Goal: Communication & Community: Share content

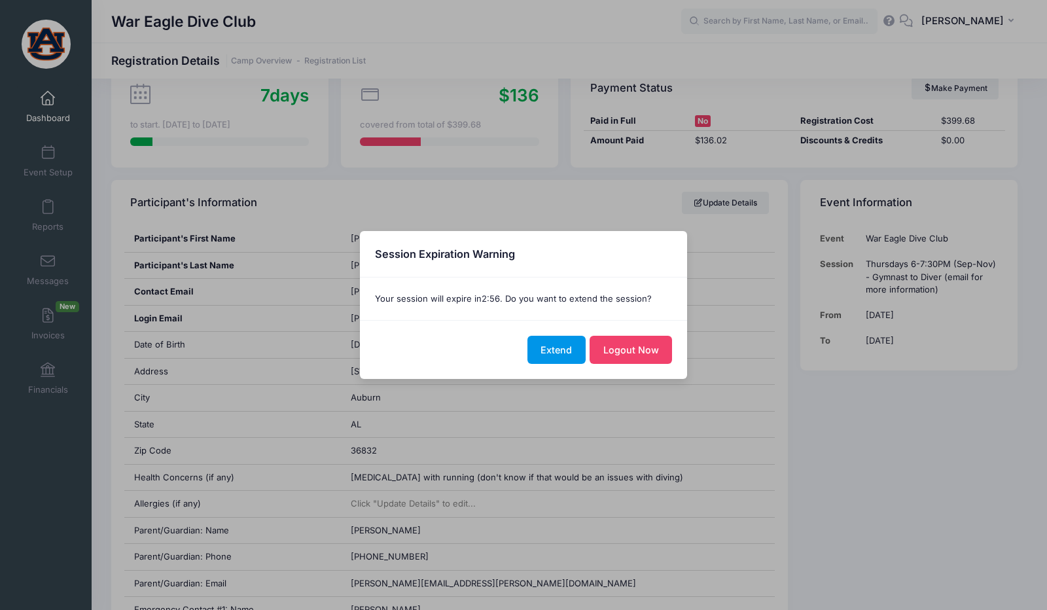
click at [565, 348] on button "Extend" at bounding box center [556, 350] width 58 height 28
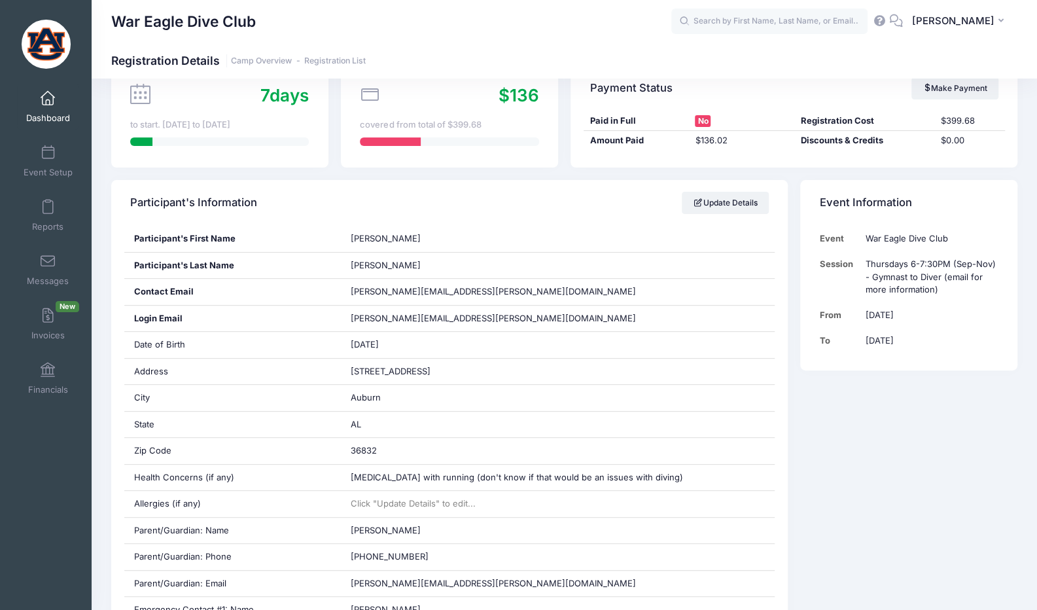
click at [48, 99] on span at bounding box center [48, 99] width 0 height 14
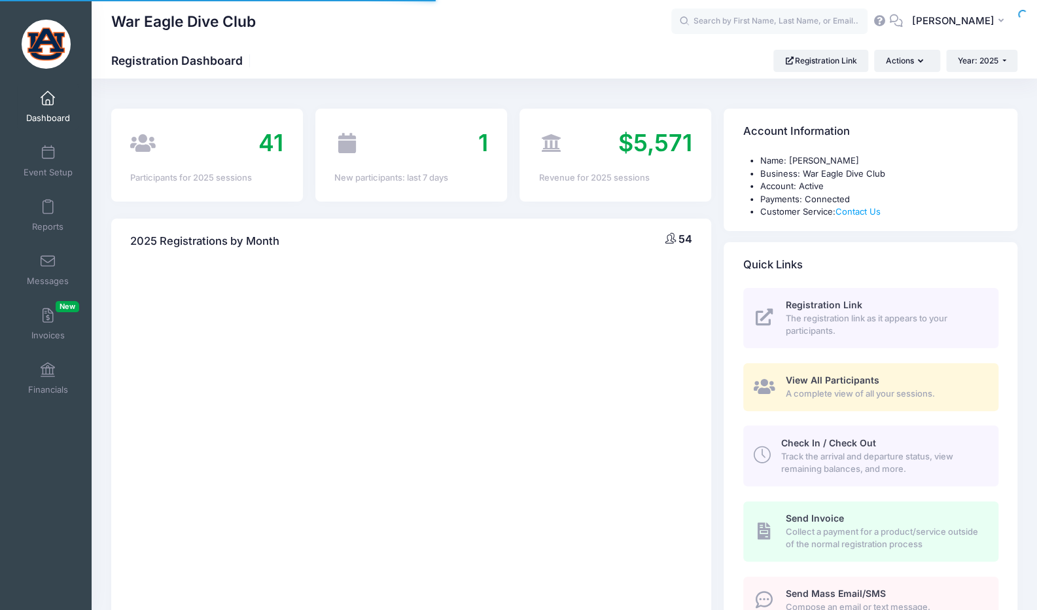
select select
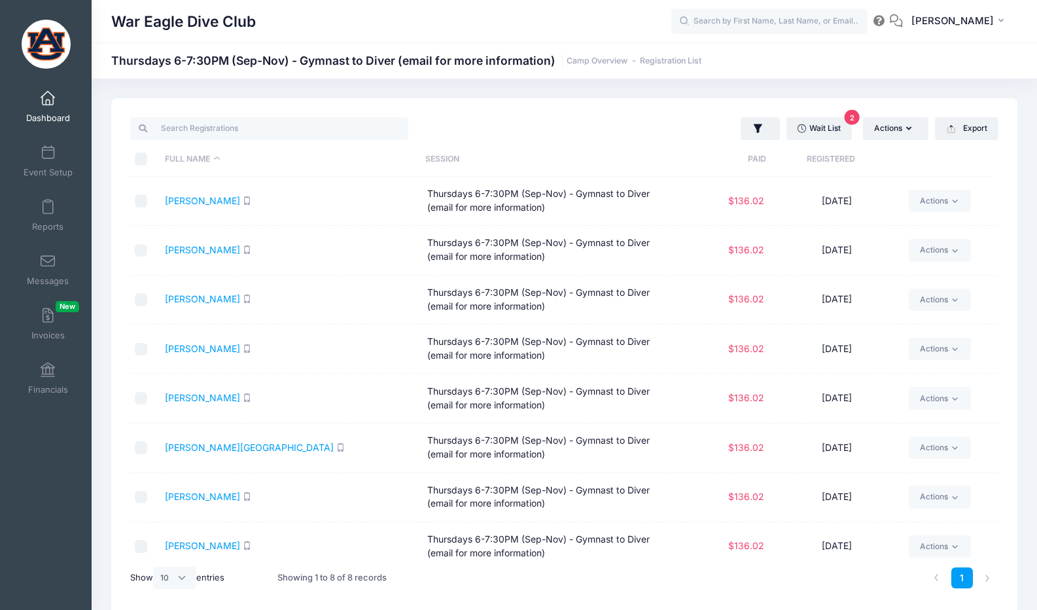
select select "10"
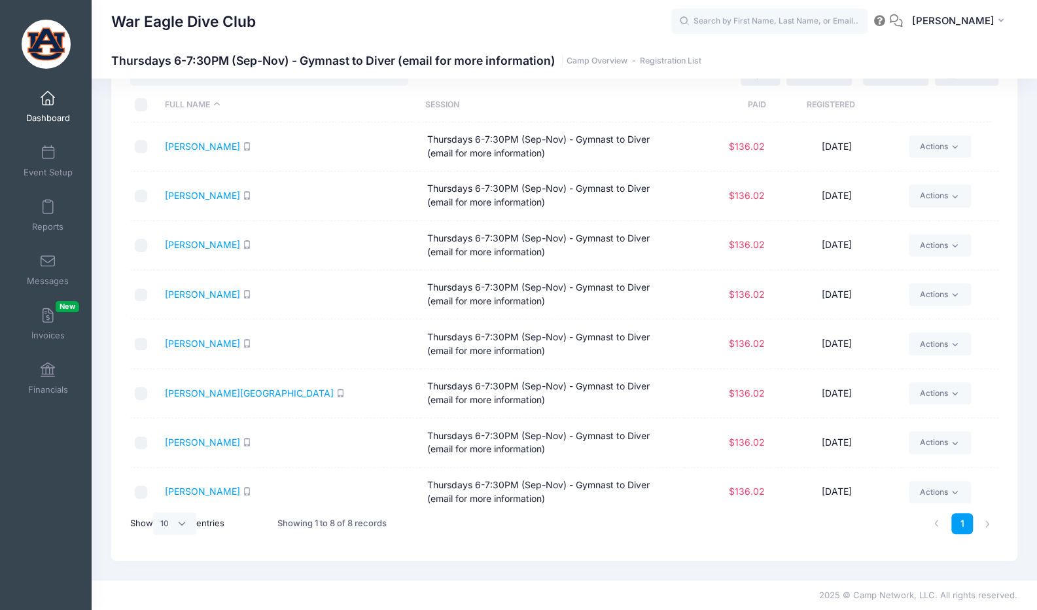
scroll to position [12, 0]
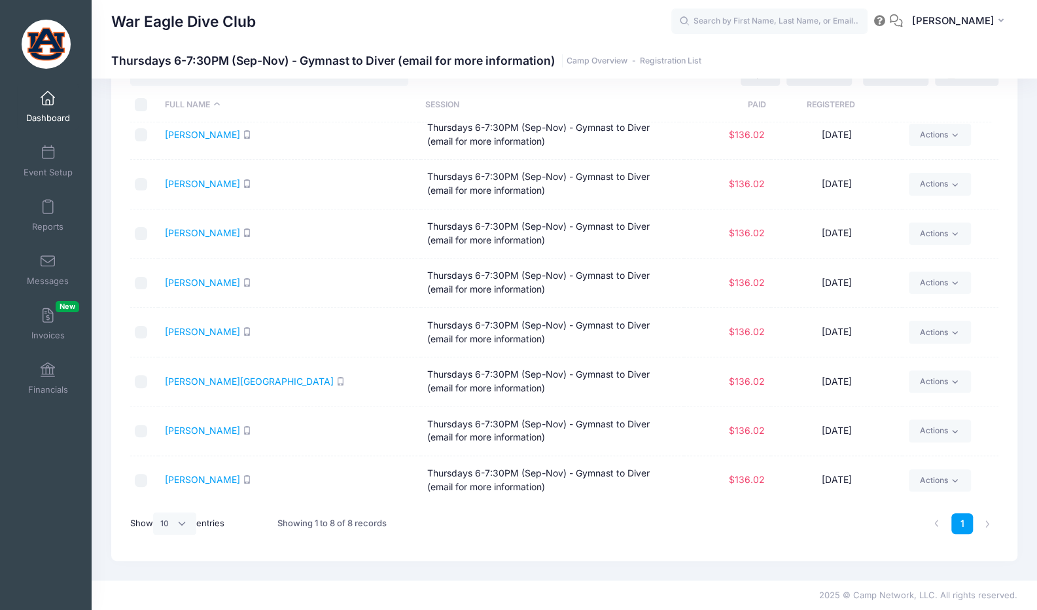
click at [54, 117] on span "Dashboard" at bounding box center [48, 118] width 44 height 11
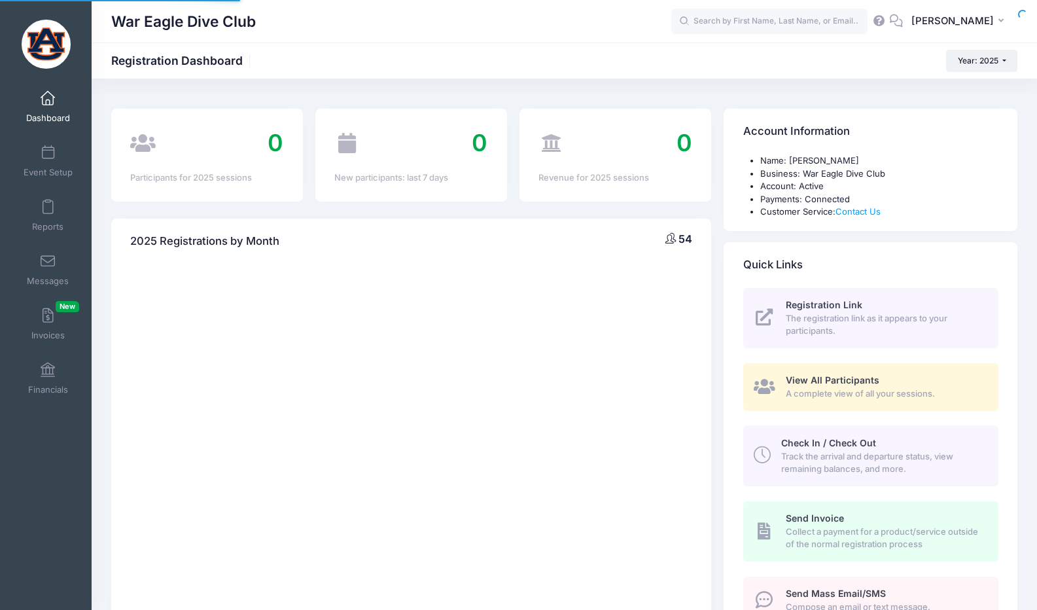
click at [48, 156] on span at bounding box center [48, 153] width 0 height 14
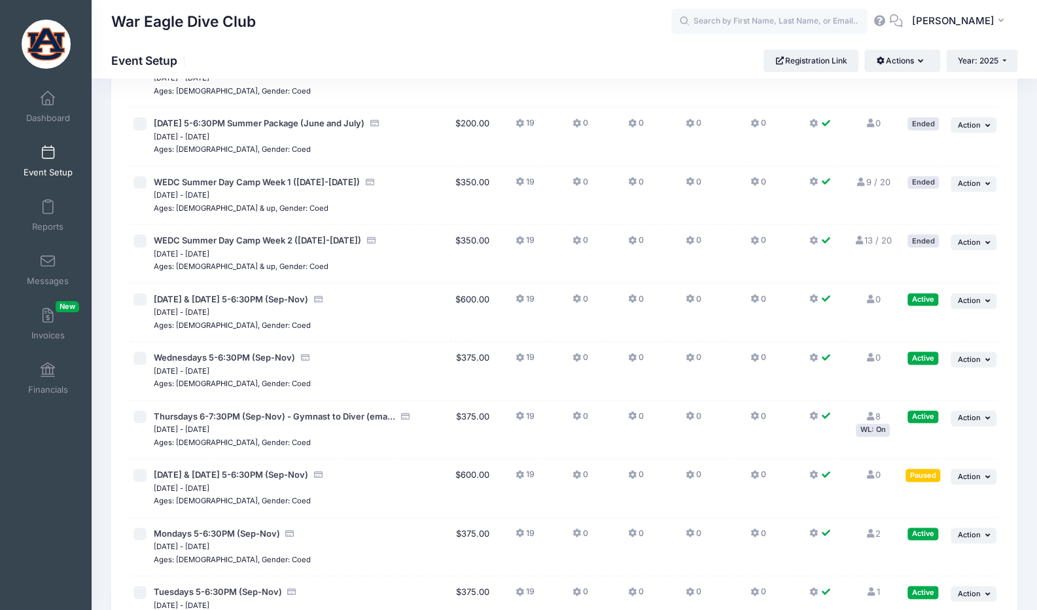
scroll to position [964, 0]
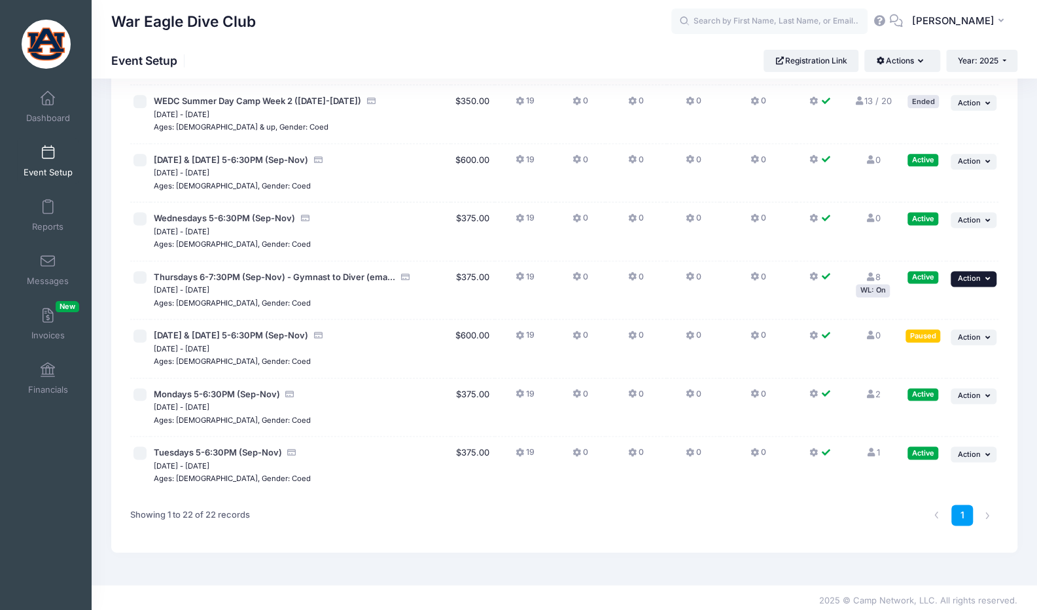
click at [978, 277] on span "Action" at bounding box center [969, 278] width 23 height 9
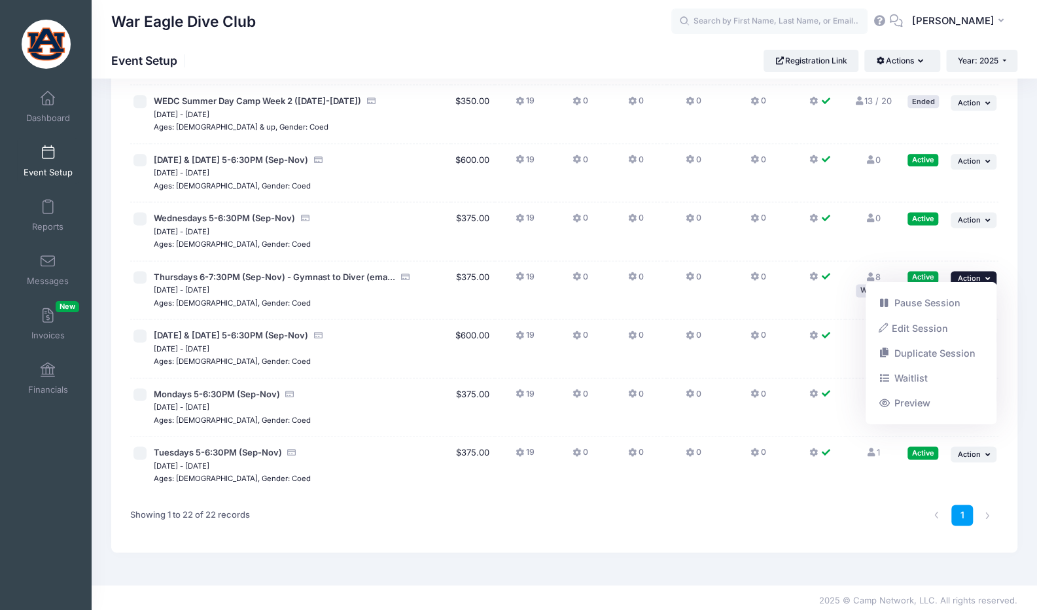
click at [400, 264] on td "Thursdays 6-7:30PM (Sep-Nov) - Gymnast to Diver (ema... Sep 4, 2025 - Nov 27, 2…" at bounding box center [301, 290] width 300 height 59
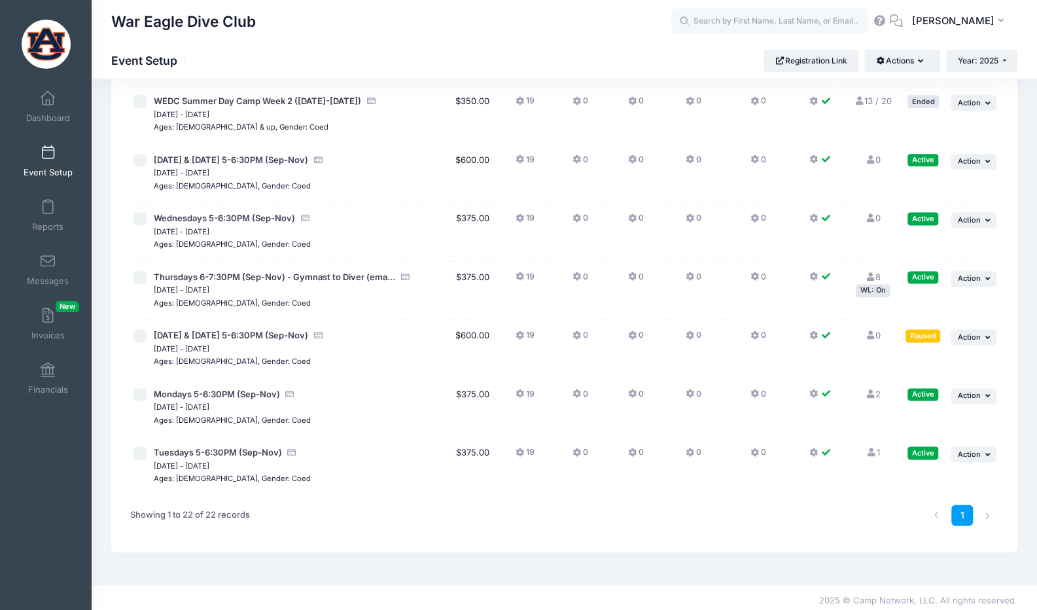
click at [344, 179] on span "[DATE] - [DATE]" at bounding box center [300, 172] width 293 height 13
click at [349, 274] on span "Thursdays 6-7:30PM (Sep-Nov) - Gymnast to Diver (ema..." at bounding box center [274, 277] width 241 height 10
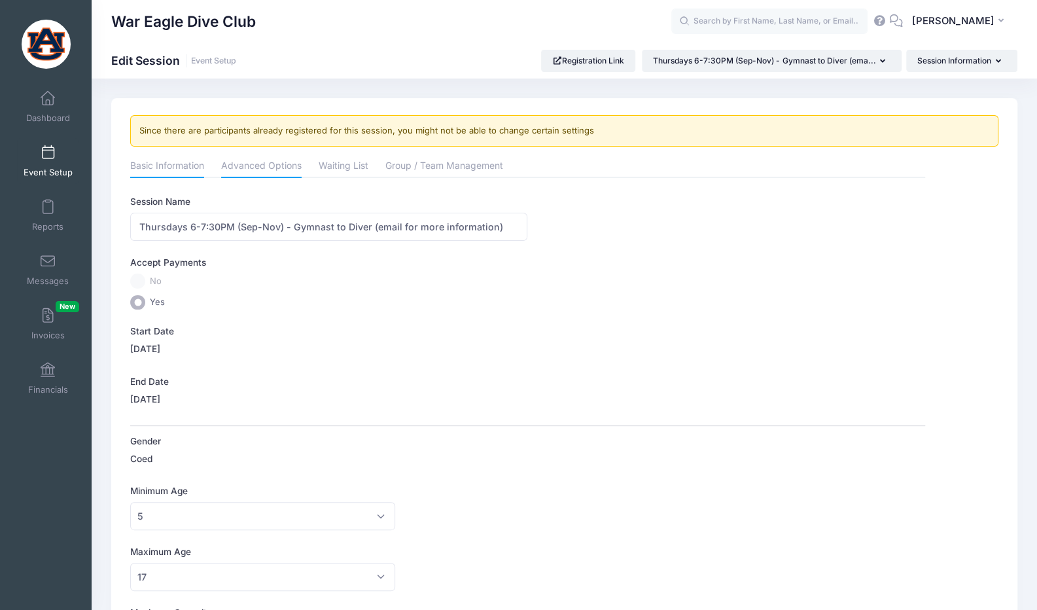
click at [269, 168] on link "Advanced Options" at bounding box center [261, 167] width 80 height 24
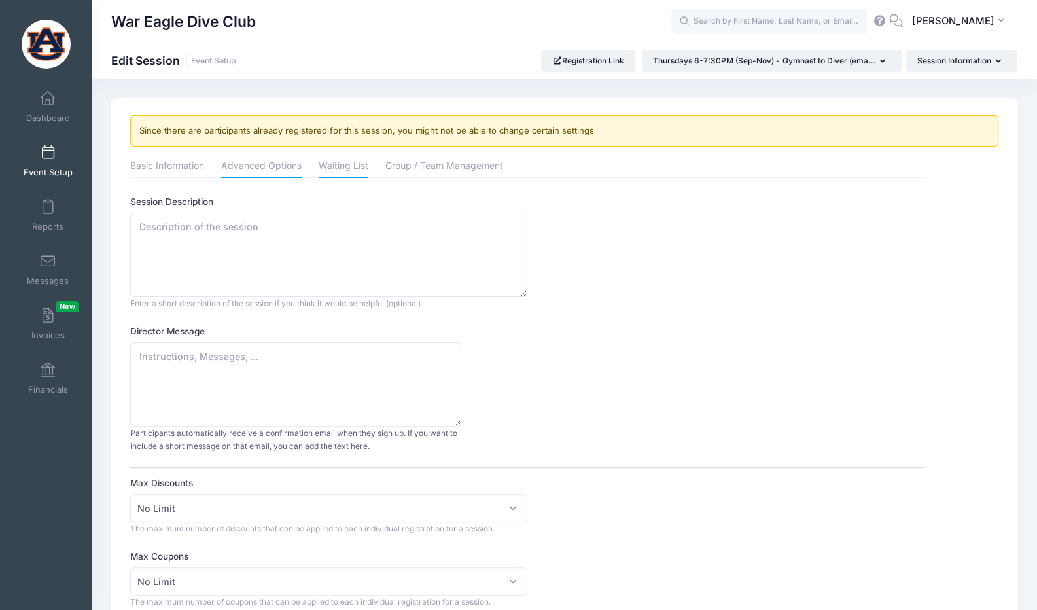
click at [355, 166] on link "Waiting List" at bounding box center [344, 167] width 50 height 24
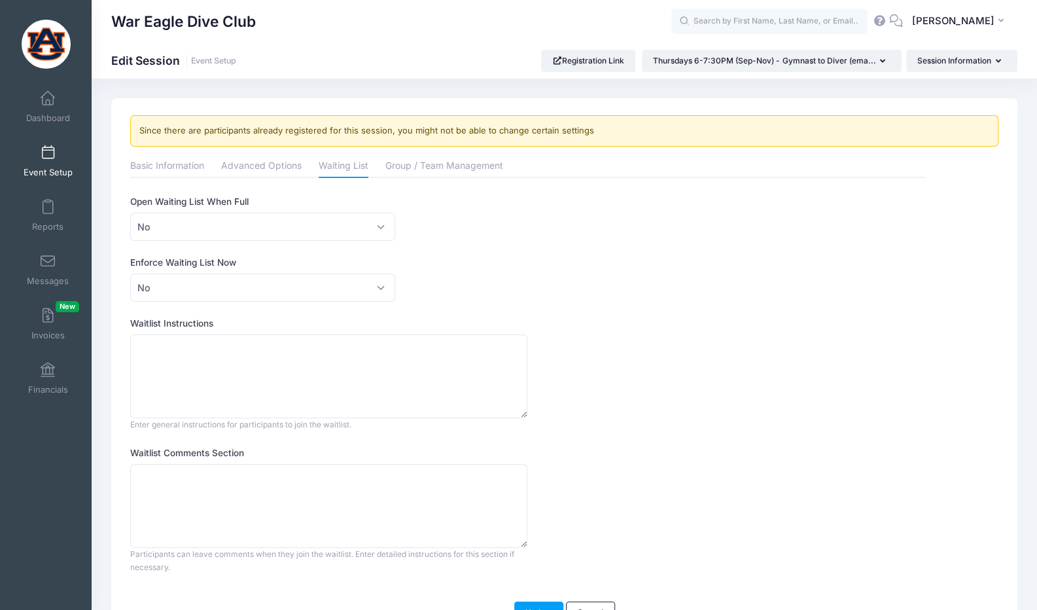
scroll to position [1, 0]
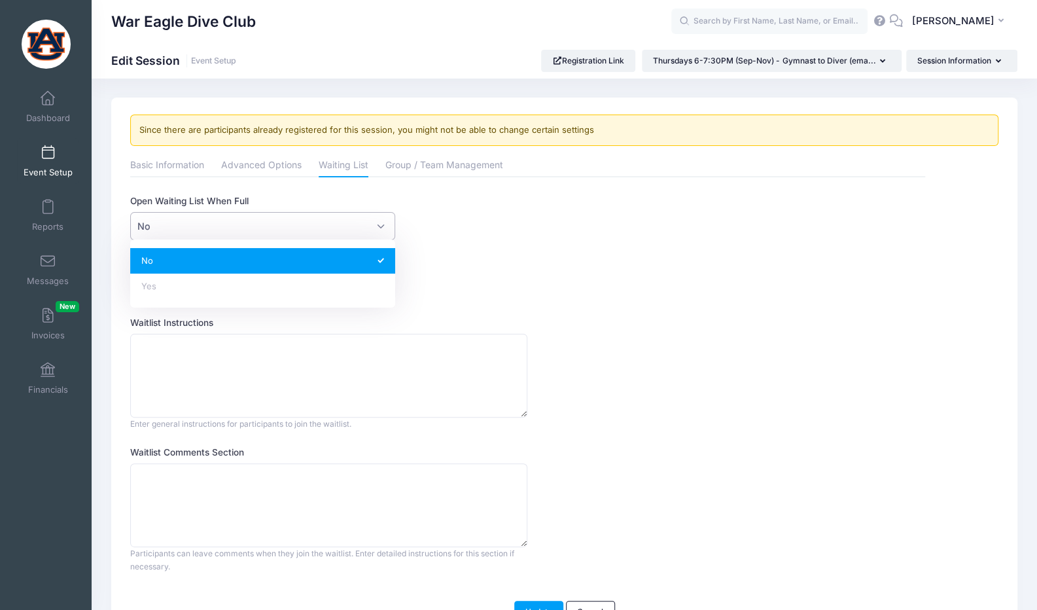
click at [357, 227] on span "No" at bounding box center [262, 226] width 265 height 28
click at [496, 243] on div "This feature allows directors to customize the waitlist texts and behaviour. Op…" at bounding box center [527, 383] width 794 height 378
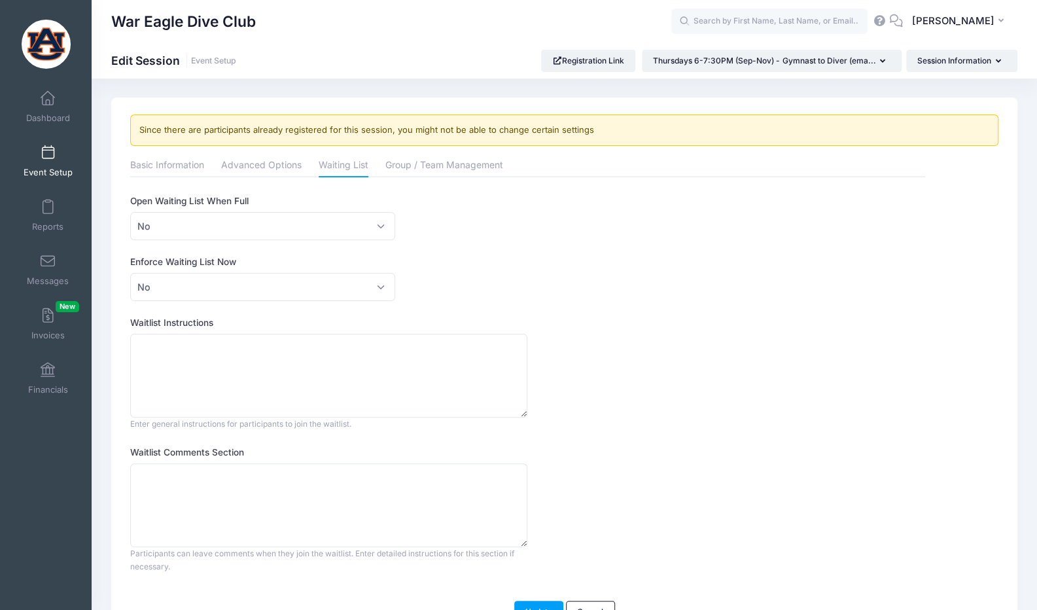
click at [48, 156] on span at bounding box center [48, 153] width 0 height 14
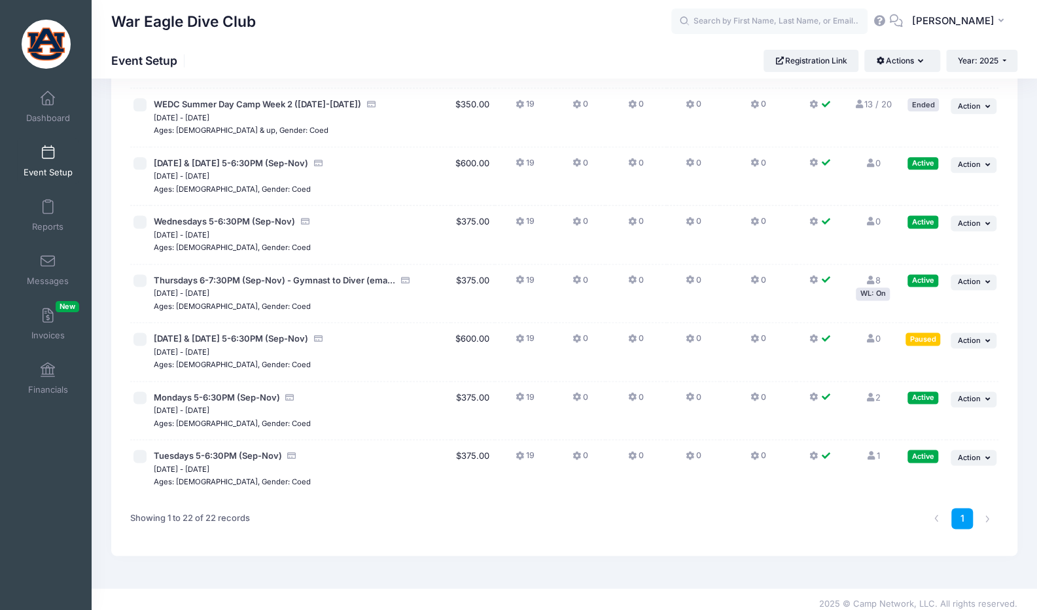
scroll to position [964, 0]
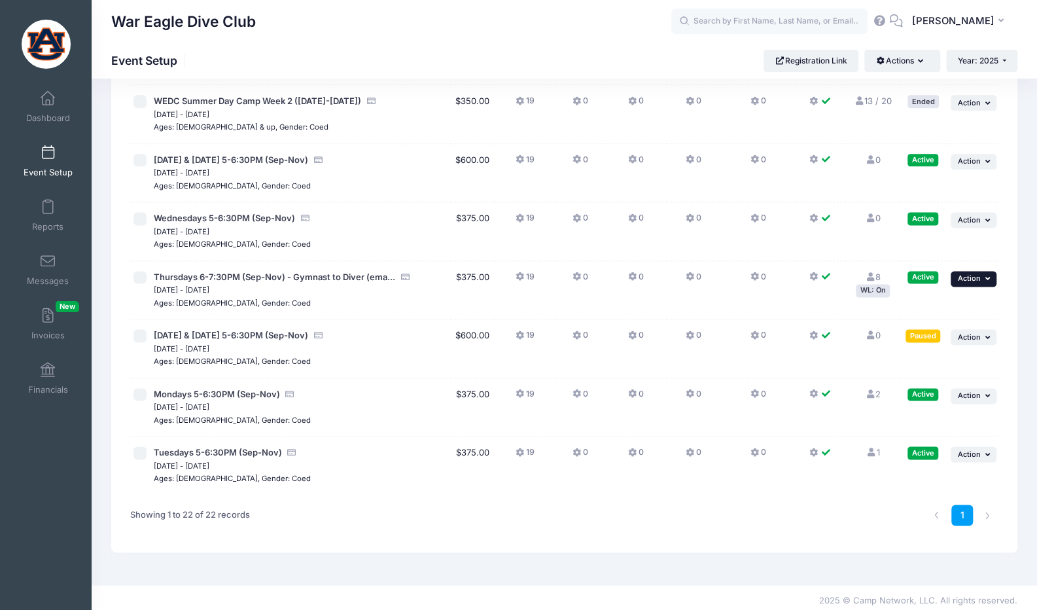
click at [968, 274] on span "Action" at bounding box center [969, 278] width 23 height 9
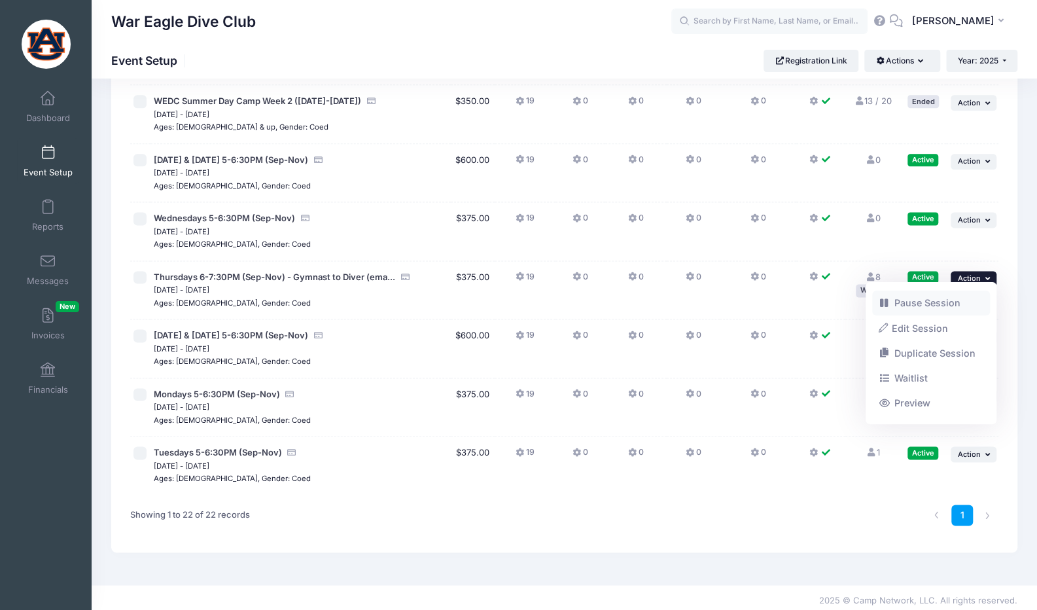
click at [952, 304] on link "Pause Session" at bounding box center [931, 303] width 118 height 25
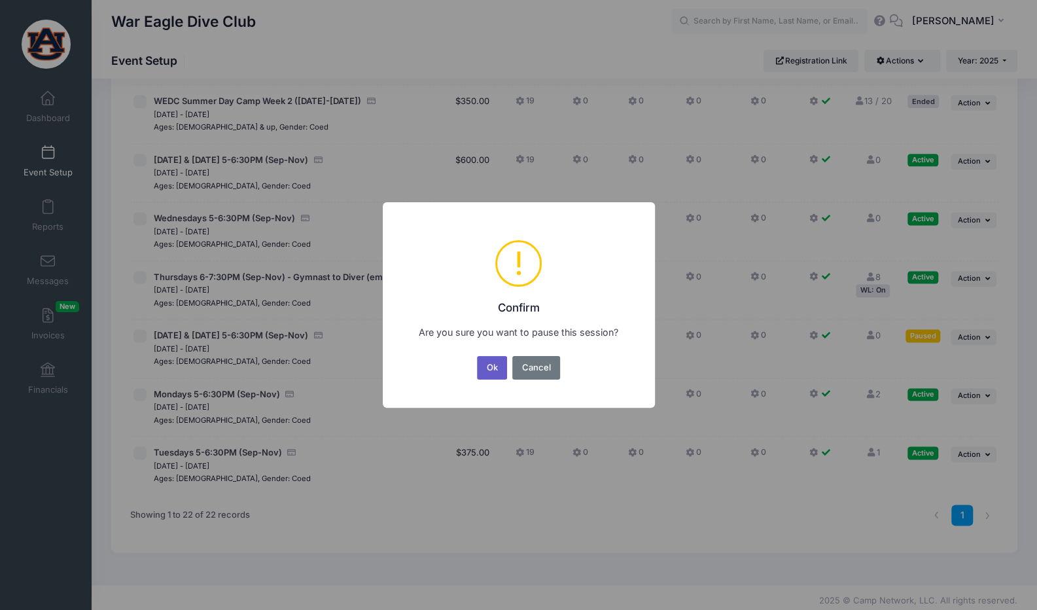
click at [493, 367] on button "Ok" at bounding box center [492, 368] width 30 height 24
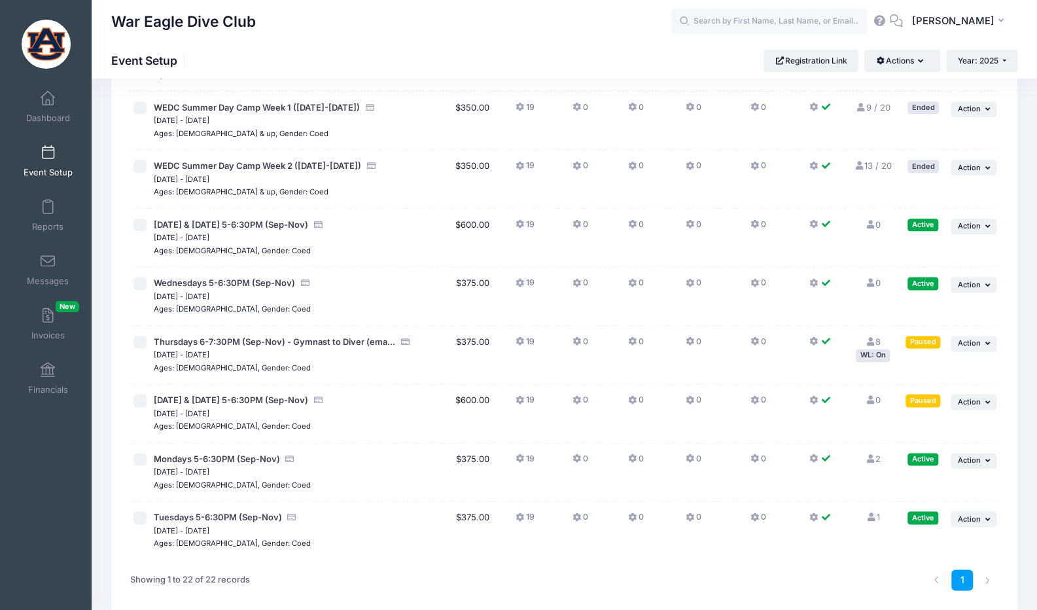
scroll to position [901, 0]
click at [52, 262] on link "Messages" at bounding box center [48, 270] width 62 height 46
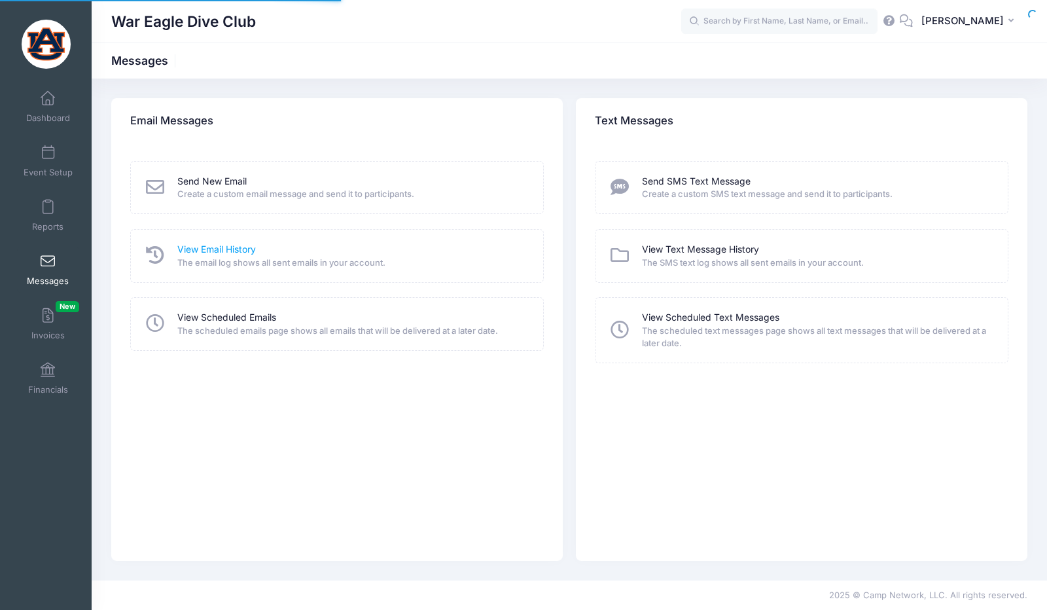
click at [226, 246] on link "View Email History" at bounding box center [216, 250] width 79 height 14
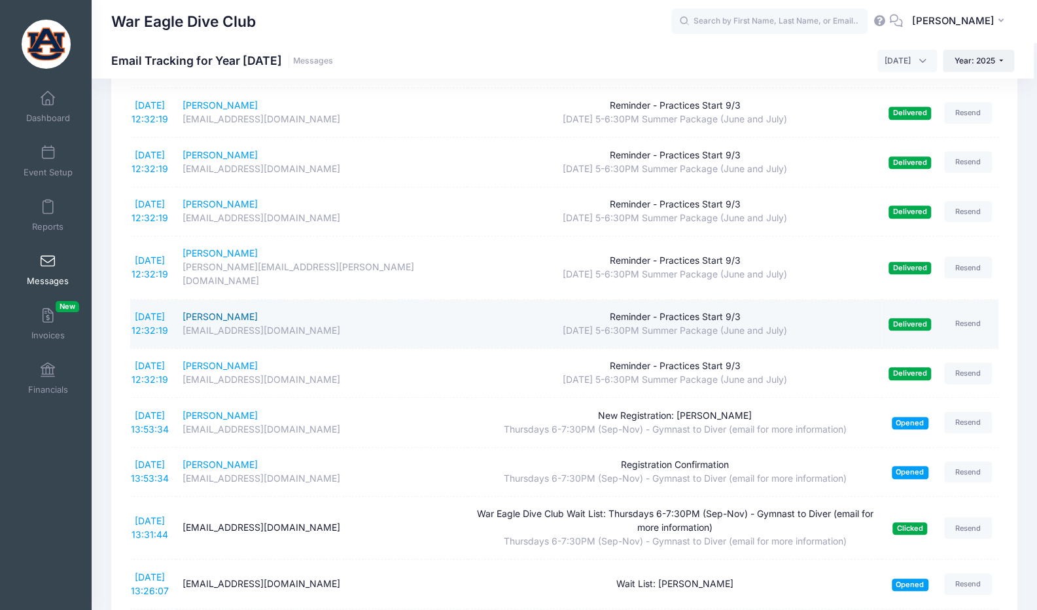
scroll to position [294, 0]
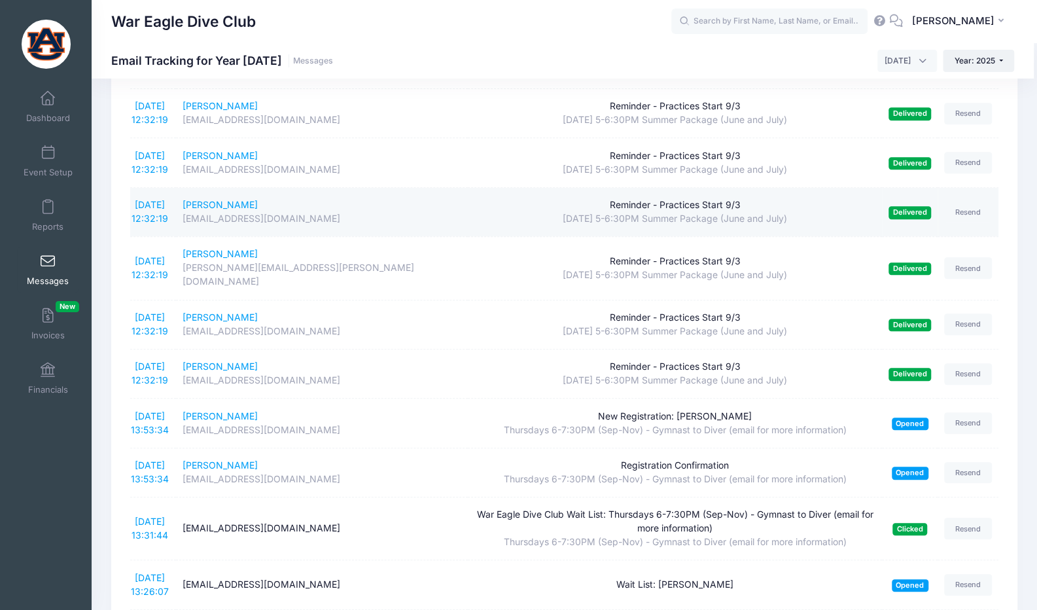
click at [370, 214] on td "[PERSON_NAME] [EMAIL_ADDRESS][DOMAIN_NAME]" at bounding box center [322, 212] width 292 height 49
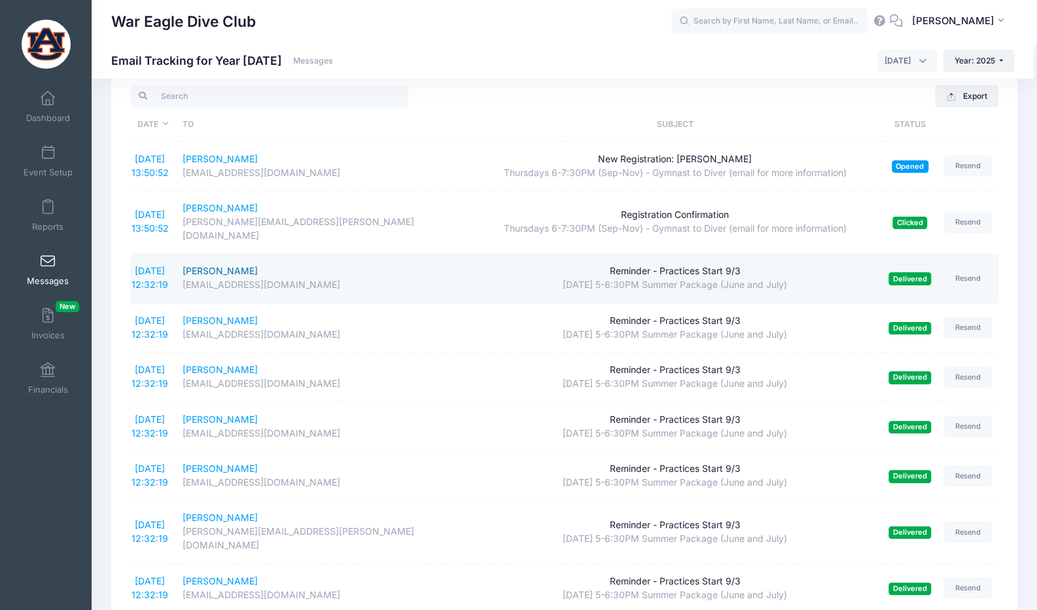
scroll to position [0, 0]
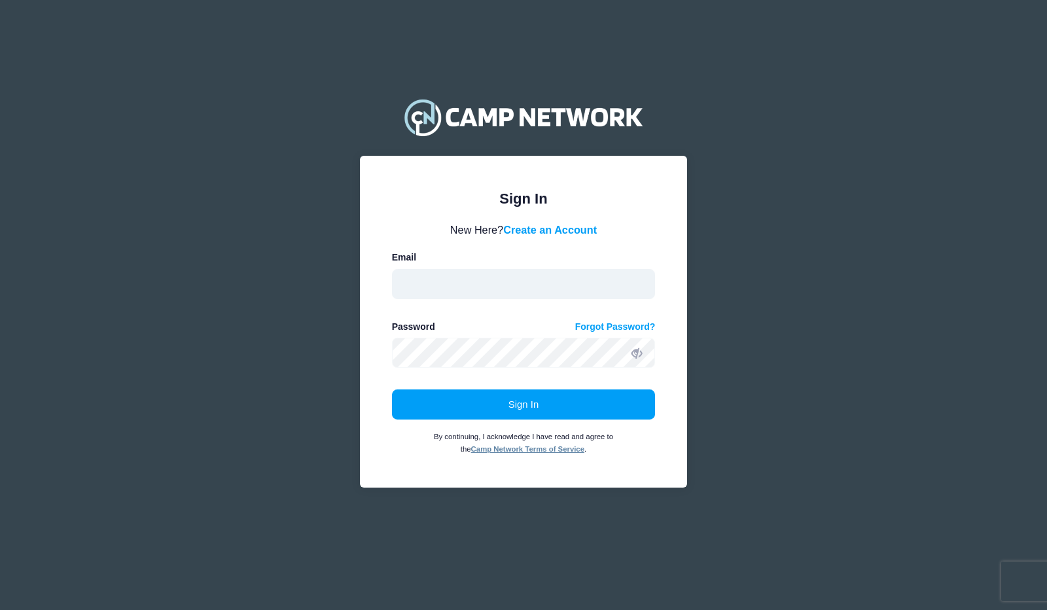
click at [485, 289] on input "email" at bounding box center [524, 284] width 264 height 30
type input "wareaglediveclub@gmail.com"
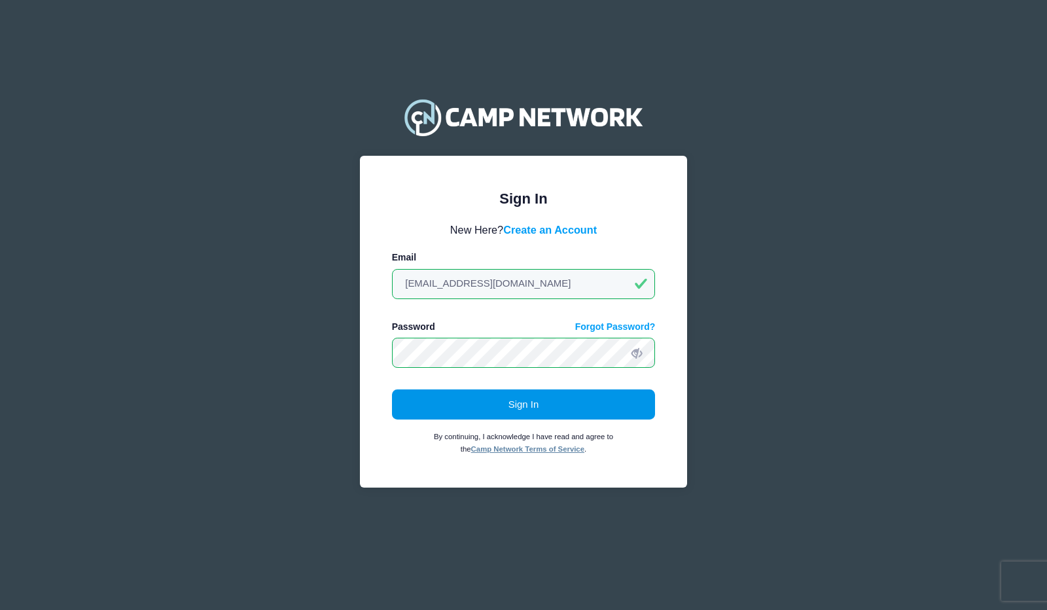
click at [500, 400] on button "Sign In" at bounding box center [524, 404] width 264 height 30
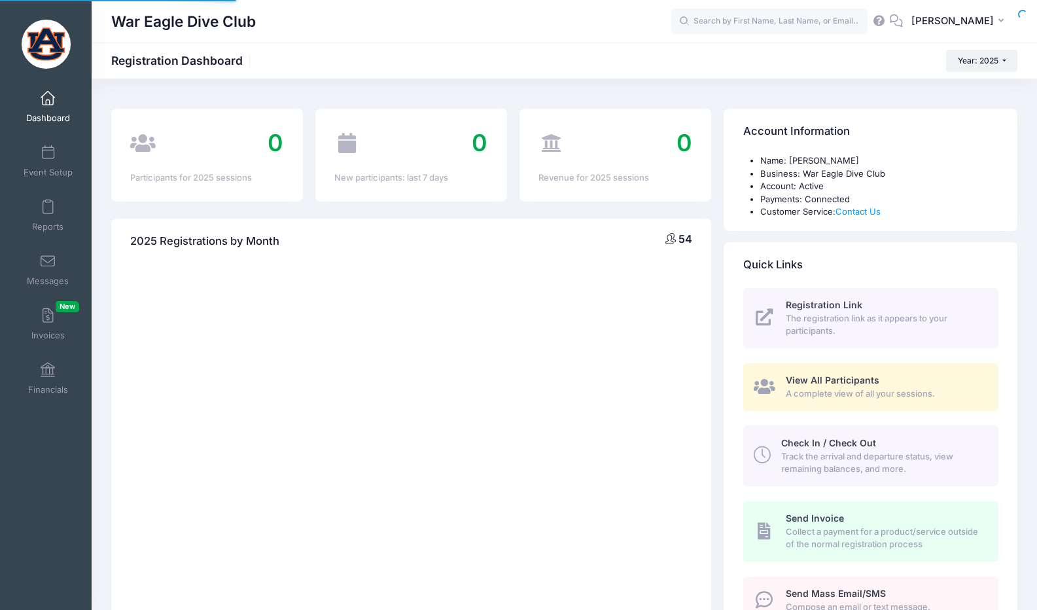
select select
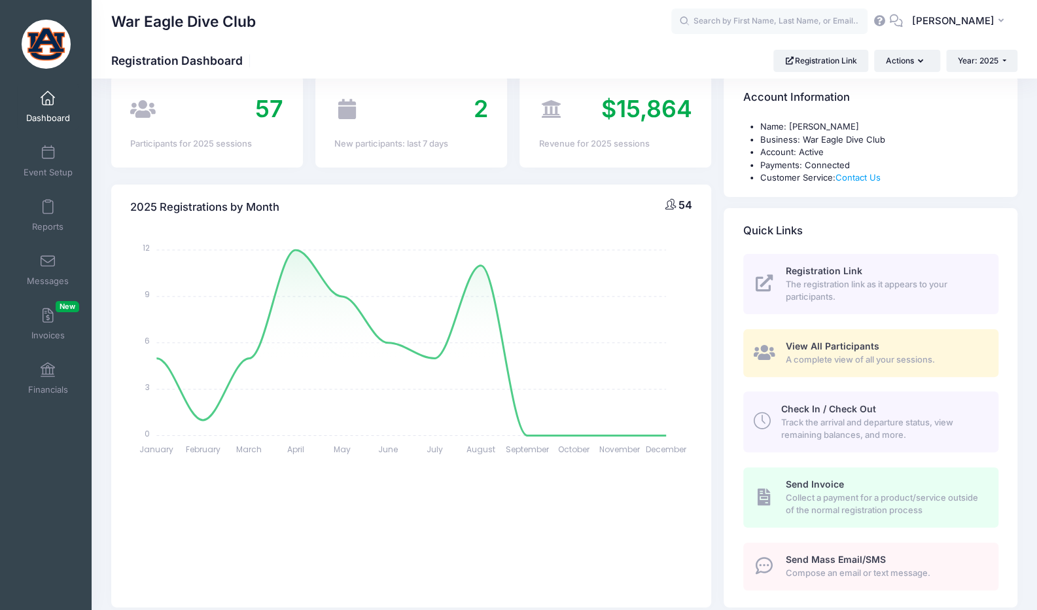
scroll to position [26, 0]
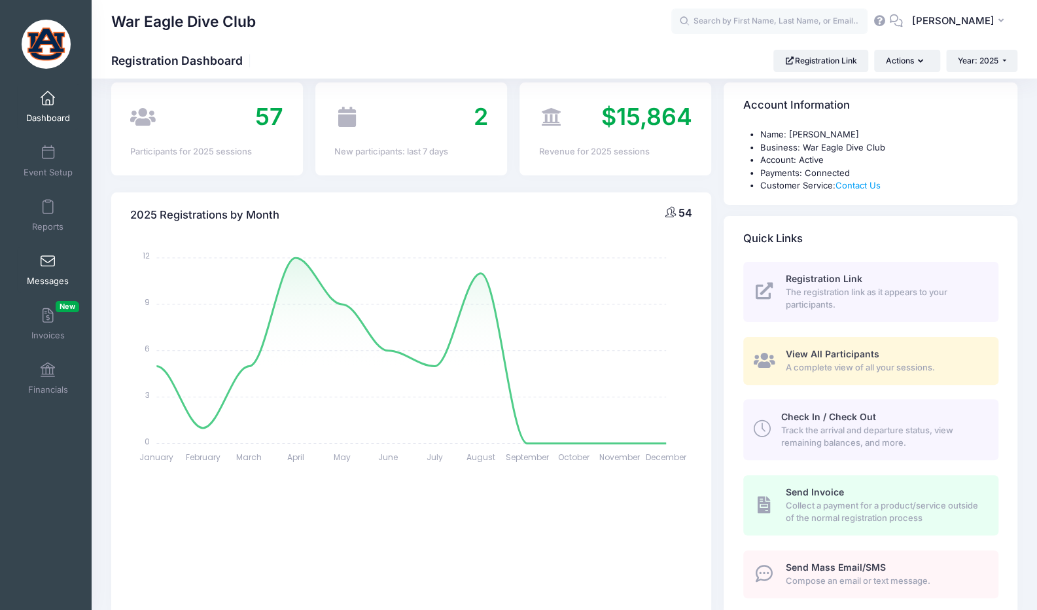
click at [48, 268] on span at bounding box center [48, 262] width 0 height 14
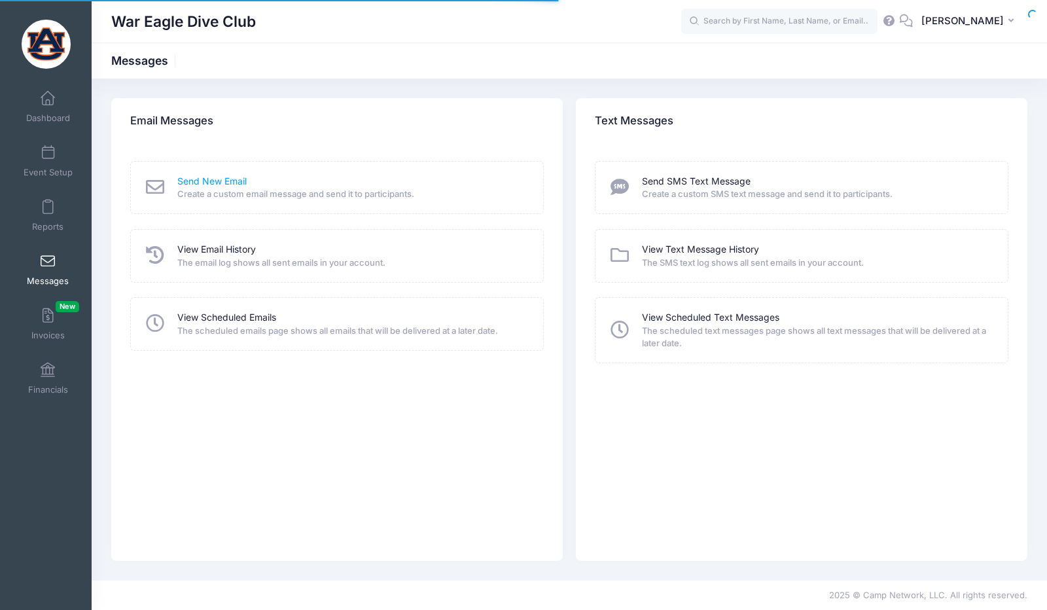
click at [218, 181] on link "Send New Email" at bounding box center [211, 182] width 69 height 14
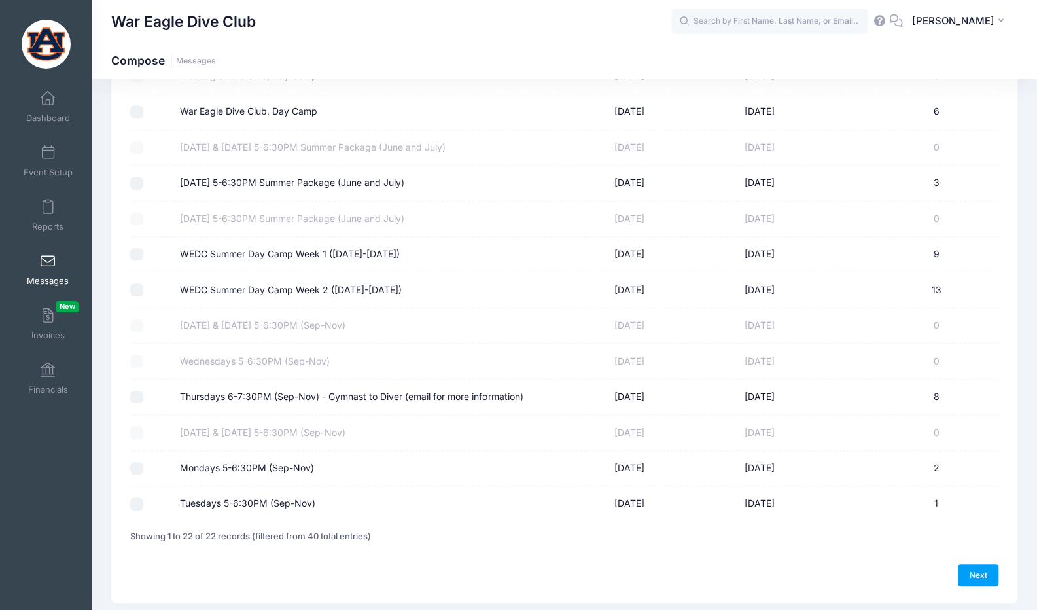
scroll to position [476, 0]
click at [259, 179] on label "Monday 5-6:30PM Summer Package (June and July)" at bounding box center [292, 182] width 224 height 14
click at [143, 179] on input "Monday 5-6:30PM Summer Package (June and July)" at bounding box center [136, 182] width 13 height 13
checkbox input "true"
click at [989, 572] on link "Next" at bounding box center [978, 574] width 41 height 22
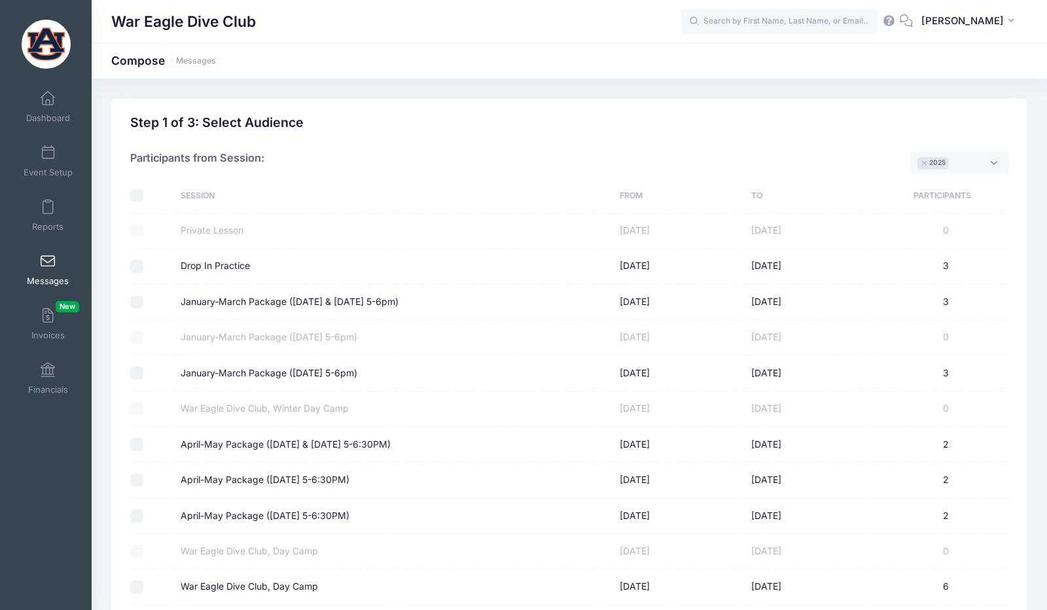
select select "50"
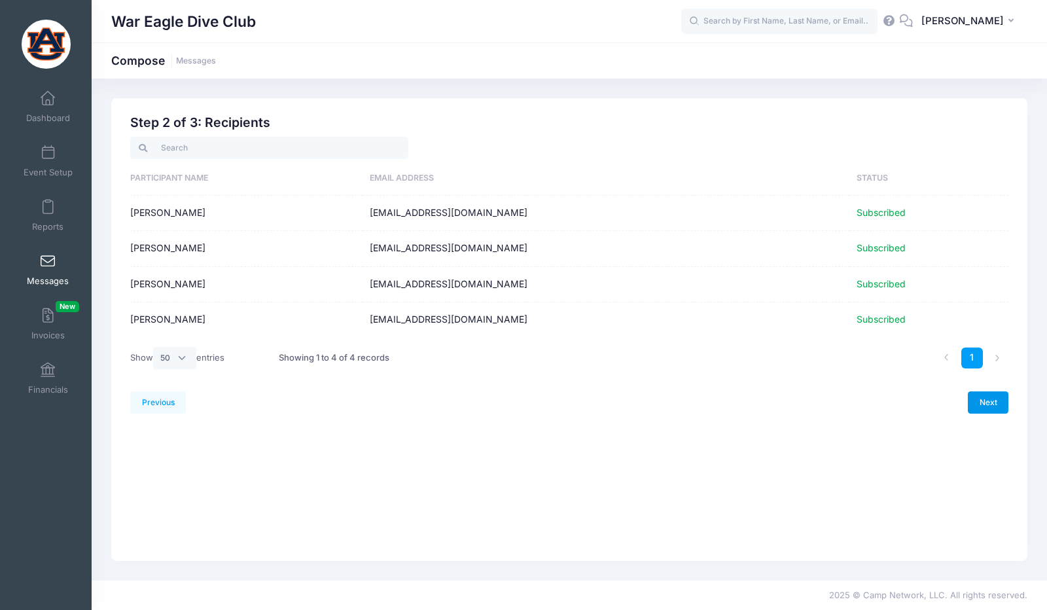
click at [997, 404] on link "Next" at bounding box center [988, 402] width 41 height 22
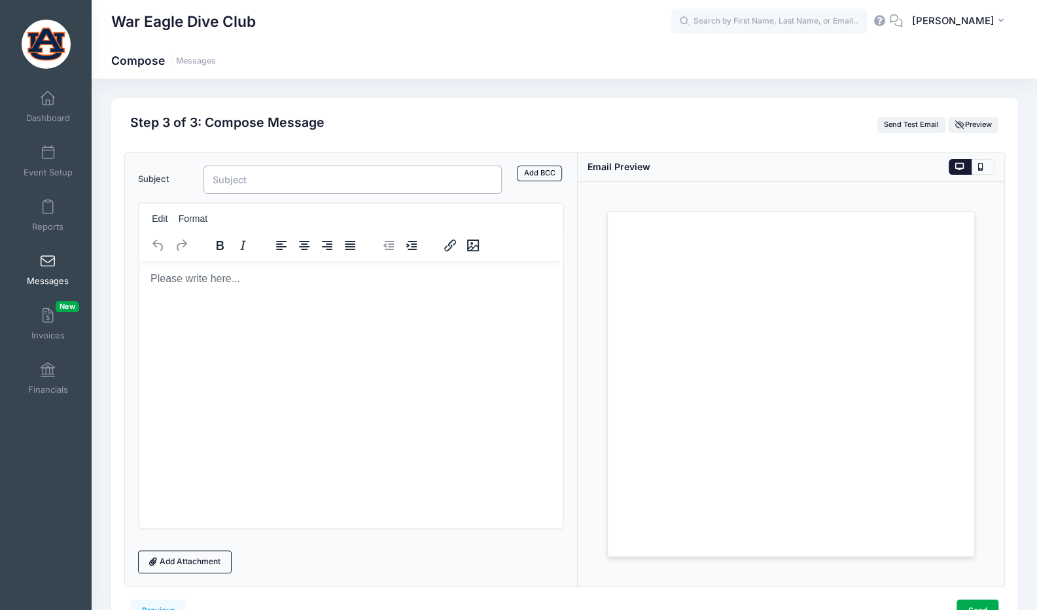
click at [363, 182] on input "Subject" at bounding box center [353, 180] width 299 height 28
click at [524, 176] on link "Add BCC" at bounding box center [539, 174] width 45 height 16
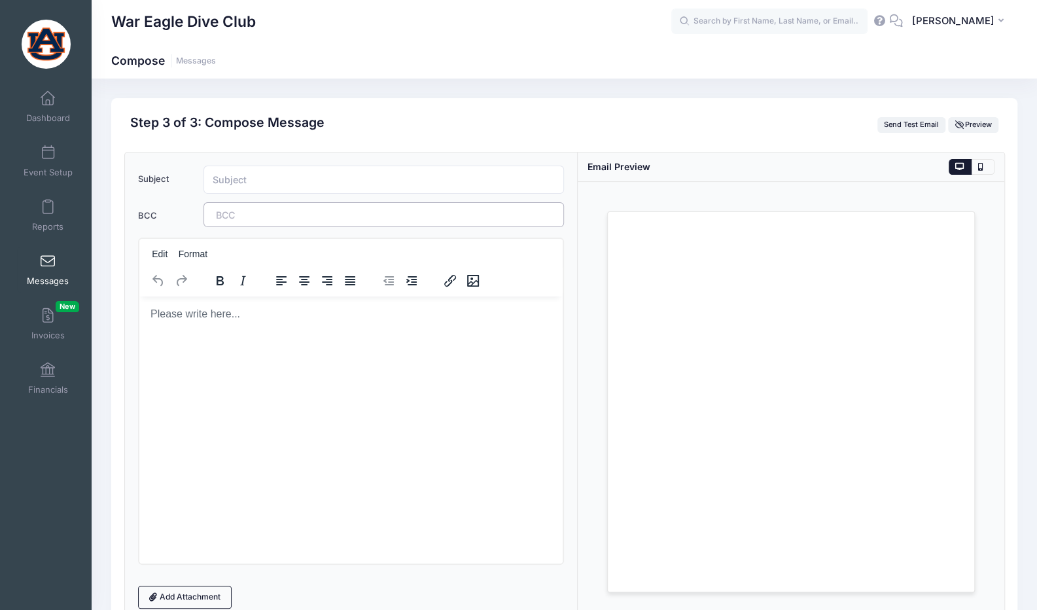
click at [361, 215] on tags "​" at bounding box center [384, 214] width 361 height 25
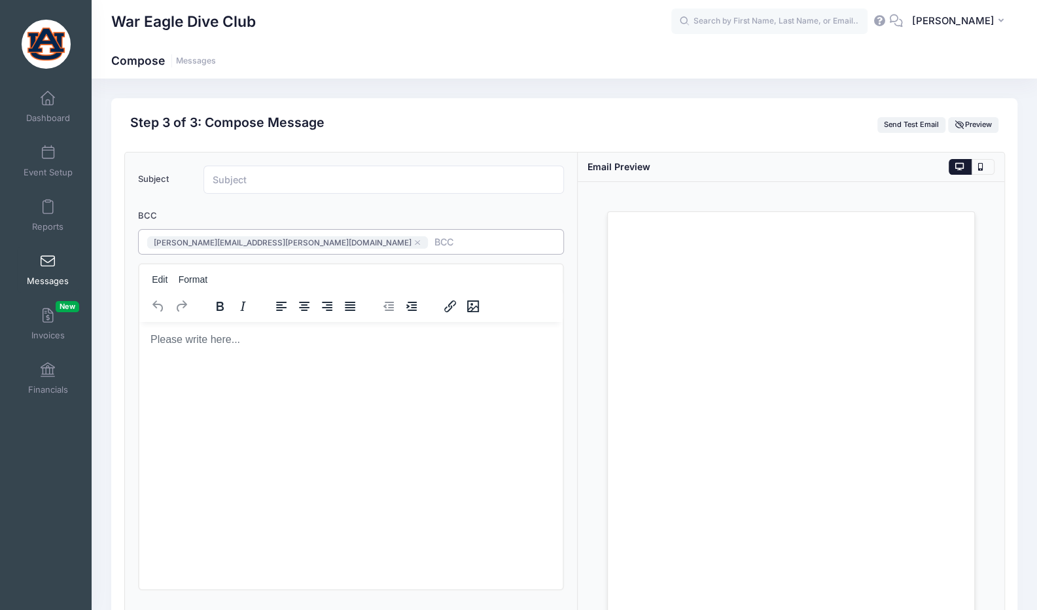
click at [435, 236] on span at bounding box center [471, 241] width 72 height 11
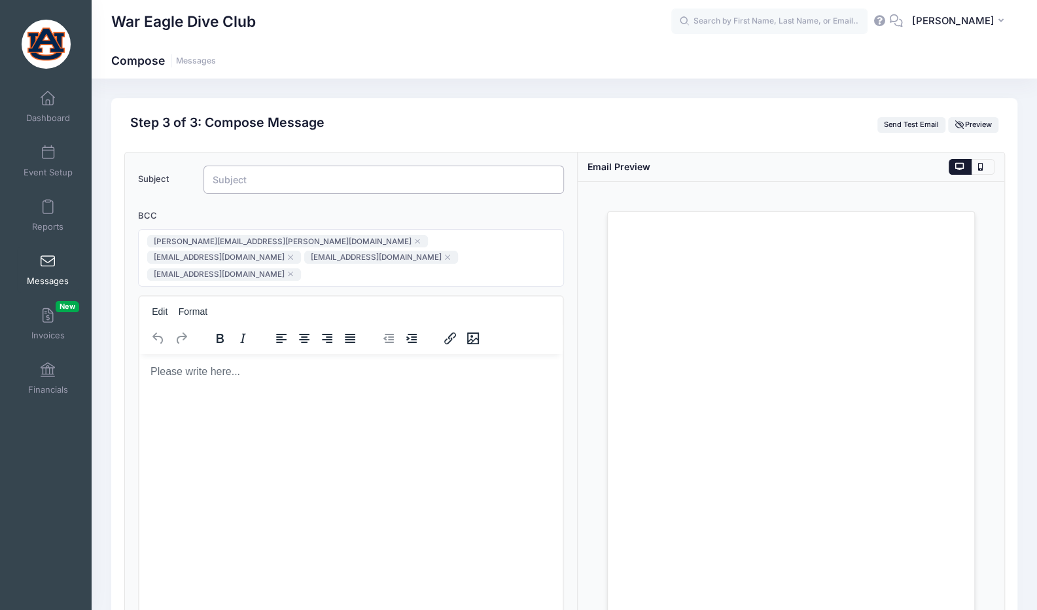
click at [351, 176] on input "Subject" at bounding box center [384, 180] width 361 height 28
type input "c"
type input "Correct Sign Up Link"
click at [317, 389] on html at bounding box center [351, 371] width 424 height 35
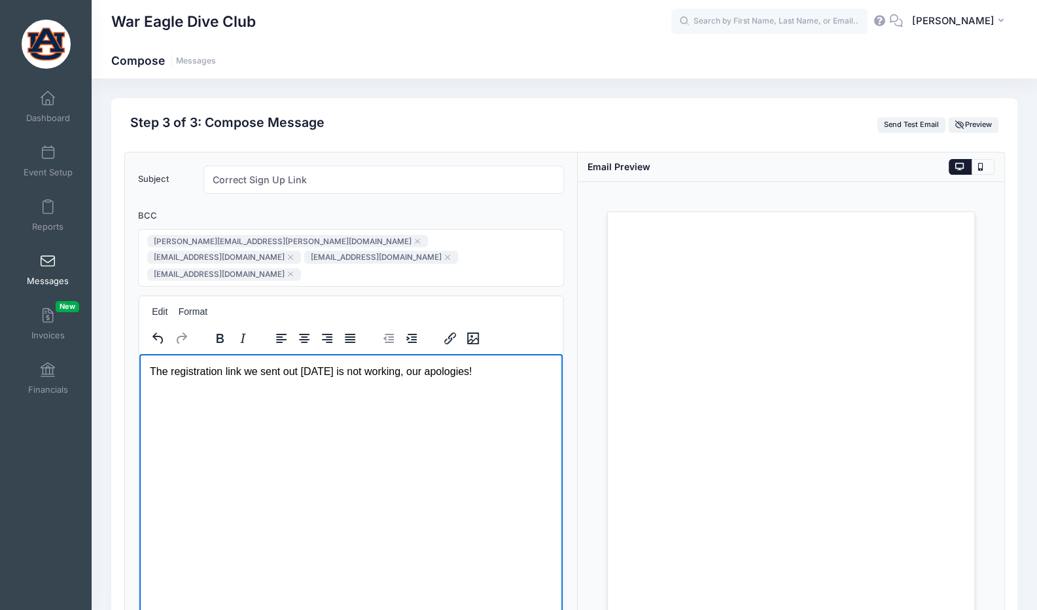
click at [428, 372] on p "The registration link we sent out yesterday is not working, our apologies!" at bounding box center [350, 372] width 403 height 14
click at [492, 370] on p "The registration link we sent out yesterday is not working, my apologies!" at bounding box center [350, 372] width 403 height 14
click at [469, 394] on p "The registration link we sent out yesterday is not working, my apologies! Here …" at bounding box center [350, 379] width 403 height 29
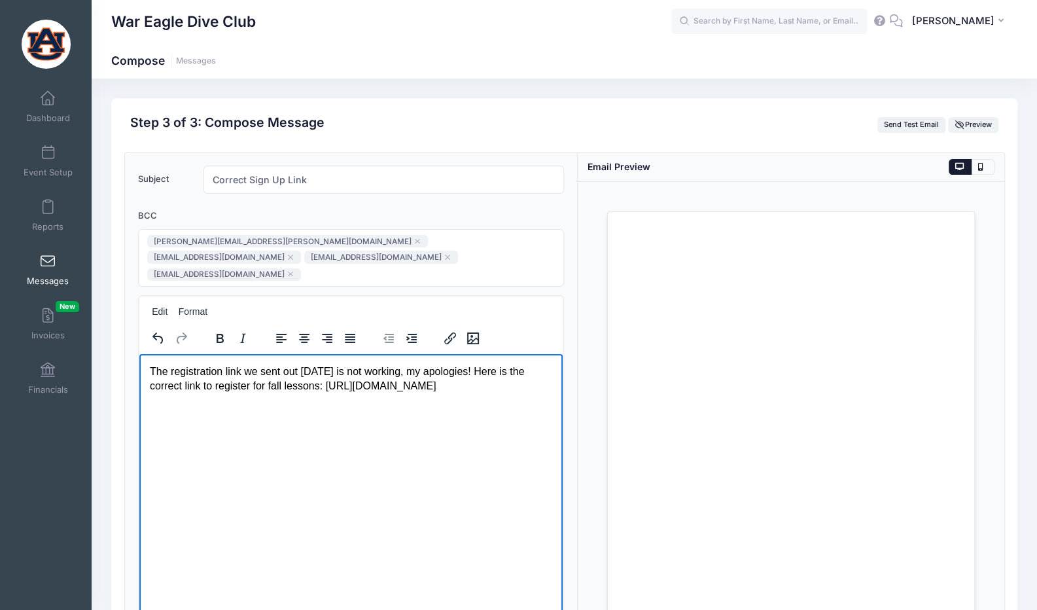
click at [469, 394] on p "The registration link we sent out yesterday is not working, my apologies! Here …" at bounding box center [350, 379] width 403 height 29
click at [452, 404] on html "The registration link we sent out yesterday is not working, my apologies! Here …" at bounding box center [351, 379] width 424 height 50
drag, startPoint x: 489, startPoint y: 402, endPoint x: 149, endPoint y: 403, distance: 340.3
click at [149, 394] on p "The registration link we sent out yesterday is not working, my apologies! Here …" at bounding box center [350, 379] width 403 height 29
click at [454, 330] on icon "Insert/edit link" at bounding box center [450, 338] width 16 height 16
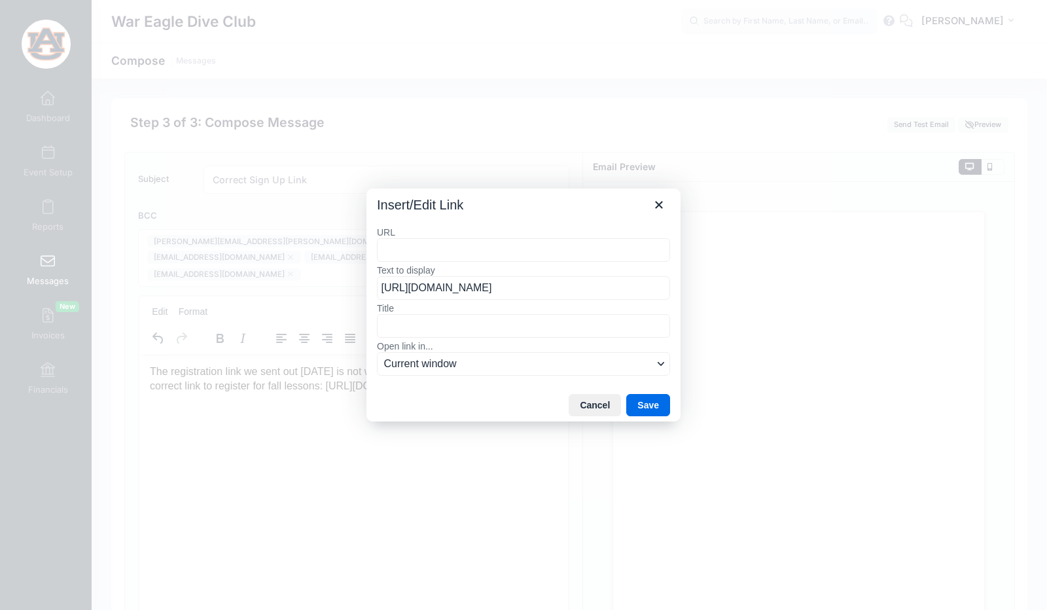
type input "https://portal.campnetwork.com/Register/Register.php?camp_id=398186"
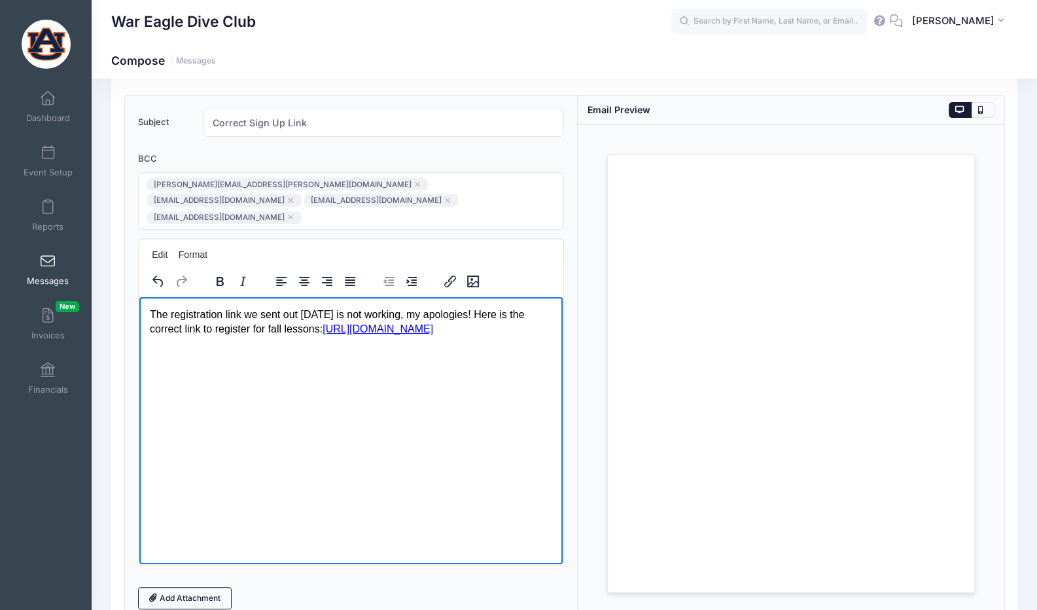
scroll to position [29, 0]
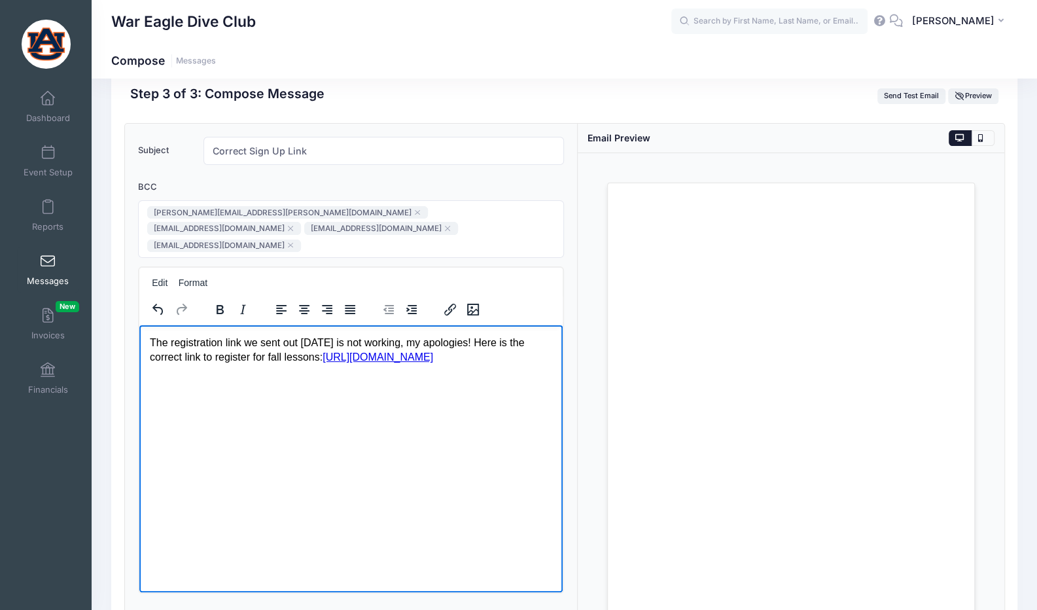
click at [415, 363] on link "https://portal.campnetwork.com/Register/Register.php?camp_id=398186" at bounding box center [377, 356] width 111 height 11
click at [383, 363] on link "https://portal.campnetwork.com/Register/Register.php?camp_id=398186" at bounding box center [377, 356] width 111 height 11
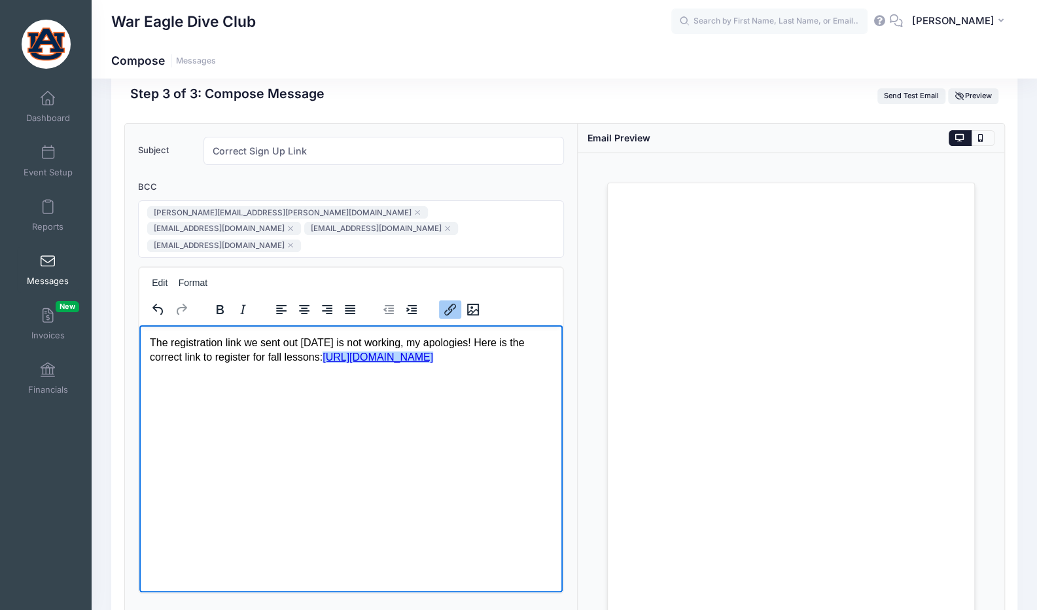
drag, startPoint x: 500, startPoint y: 374, endPoint x: 149, endPoint y: 374, distance: 351.4
click at [149, 365] on p "The registration link we sent out yesterday is not working, my apologies! Here …" at bounding box center [350, 350] width 403 height 29
copy link "https://portal.campnetwork.com/Register/Register.php?camp_id=398186"
click at [493, 365] on p "The registration link we sent out yesterday is not working, my apologies! Here …" at bounding box center [350, 350] width 403 height 29
click at [508, 365] on p "The registration link we sent out yesterday is not working, my apologies! Here …" at bounding box center [350, 350] width 403 height 29
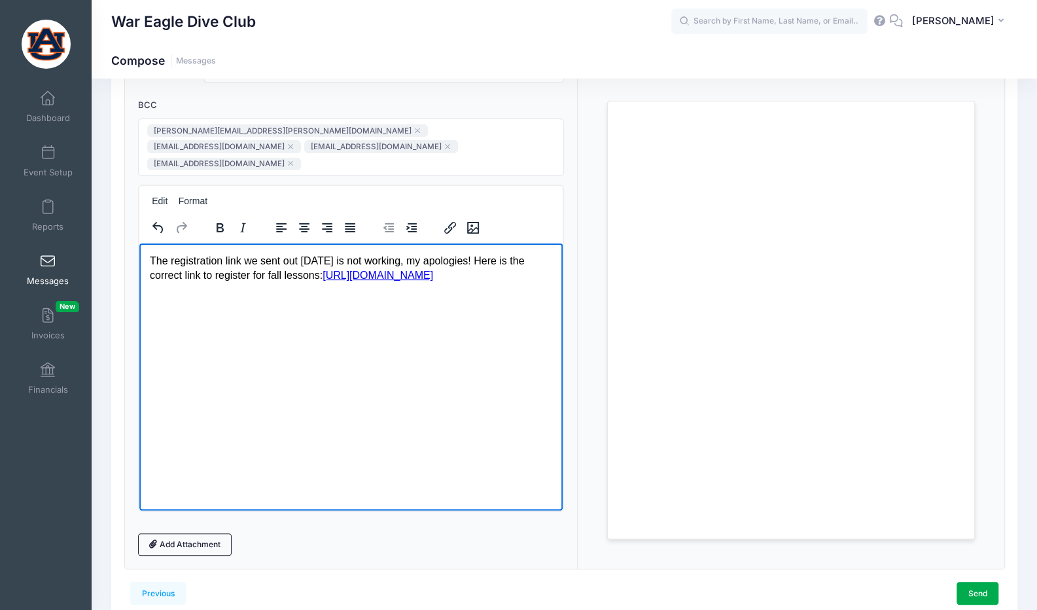
scroll to position [118, 0]
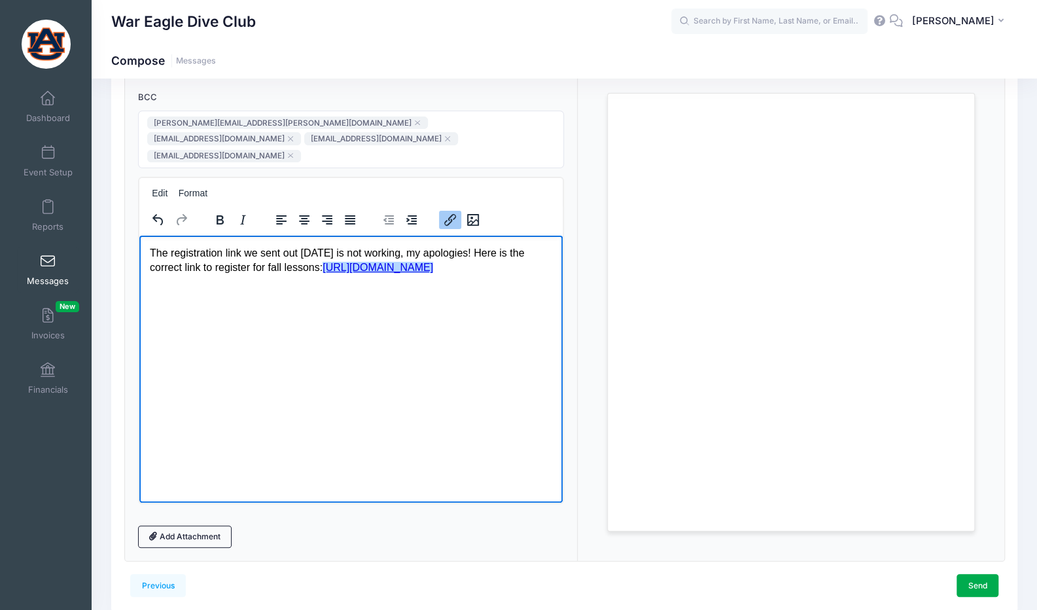
click at [329, 286] on html "The registration link we sent out yesterday is not working, my apologies! Here …" at bounding box center [351, 261] width 424 height 50
click at [448, 286] on html "The registration link we sent out yesterday is not working, my apologies! Here …" at bounding box center [351, 261] width 424 height 50
click at [502, 286] on html "The registration link we sent out yesterday is not working, my apologies! Here …" at bounding box center [351, 261] width 424 height 50
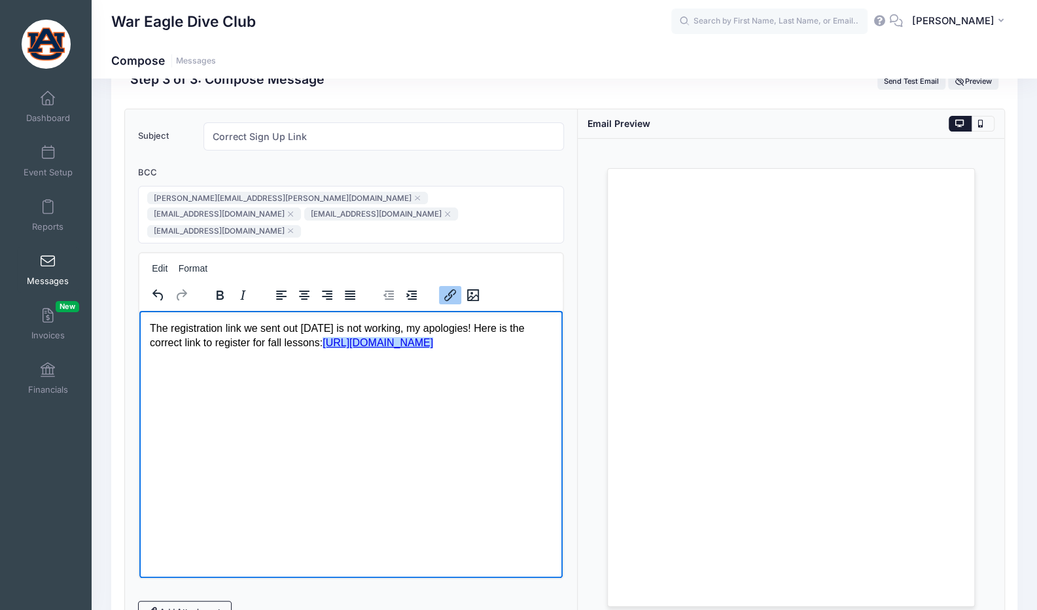
scroll to position [153, 0]
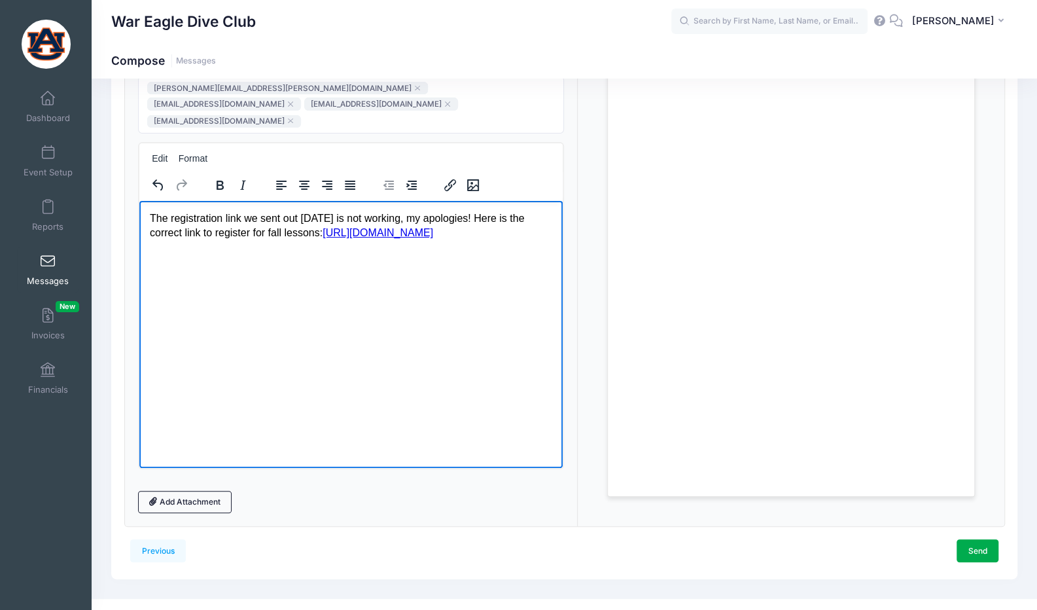
click at [317, 234] on p "The registration link we sent out yesterday is not working, my apologies! Here …" at bounding box center [350, 225] width 403 height 29
click at [979, 539] on link "Send" at bounding box center [978, 550] width 42 height 22
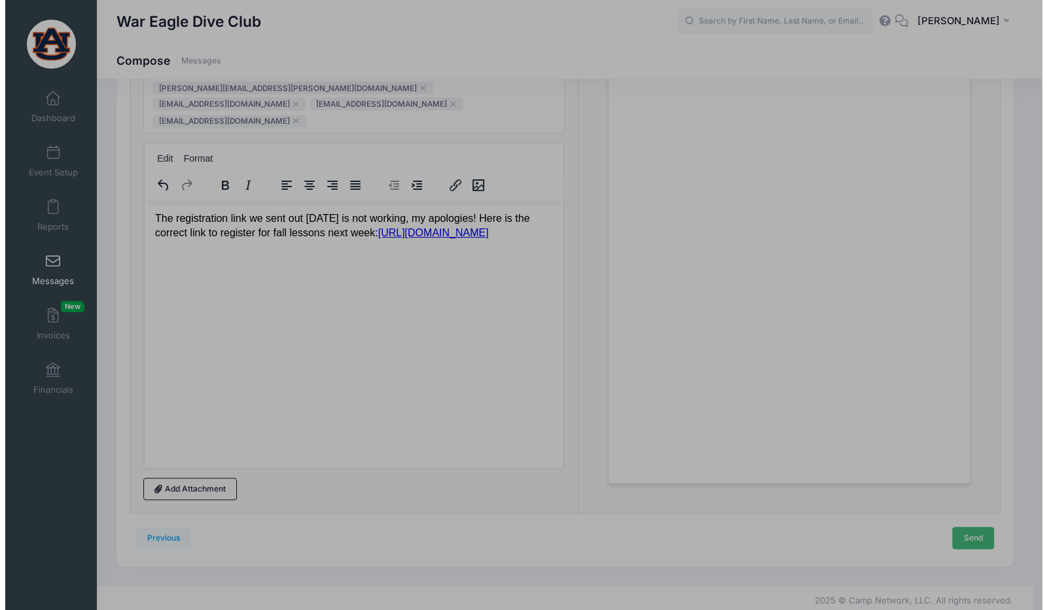
scroll to position [0, 0]
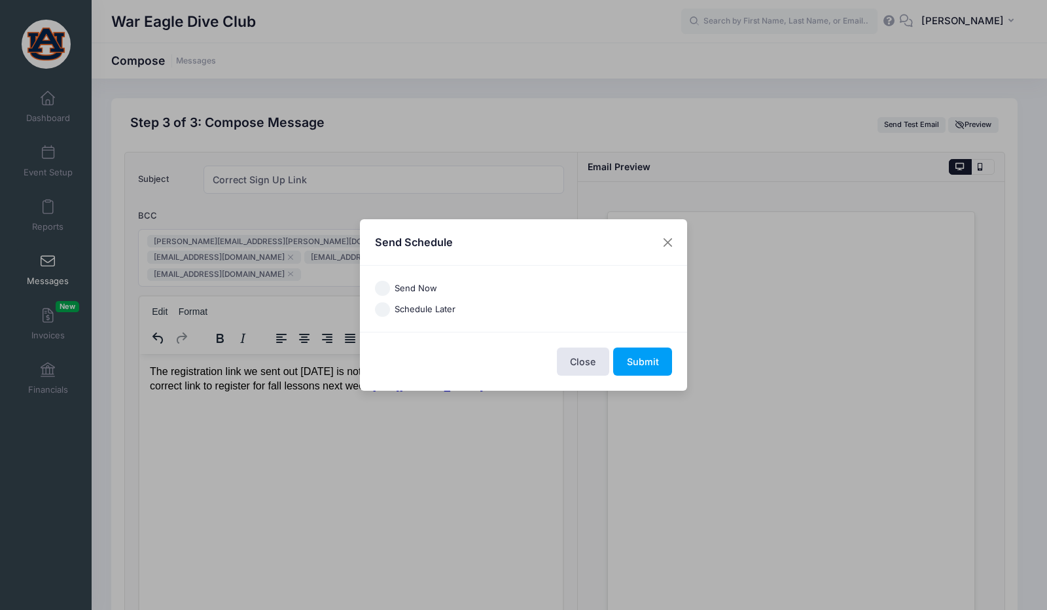
click at [419, 287] on label "Send Now" at bounding box center [416, 288] width 43 height 13
click at [390, 287] on input "Send Now" at bounding box center [382, 288] width 15 height 15
radio input "true"
click at [643, 358] on button "Submit" at bounding box center [642, 362] width 59 height 28
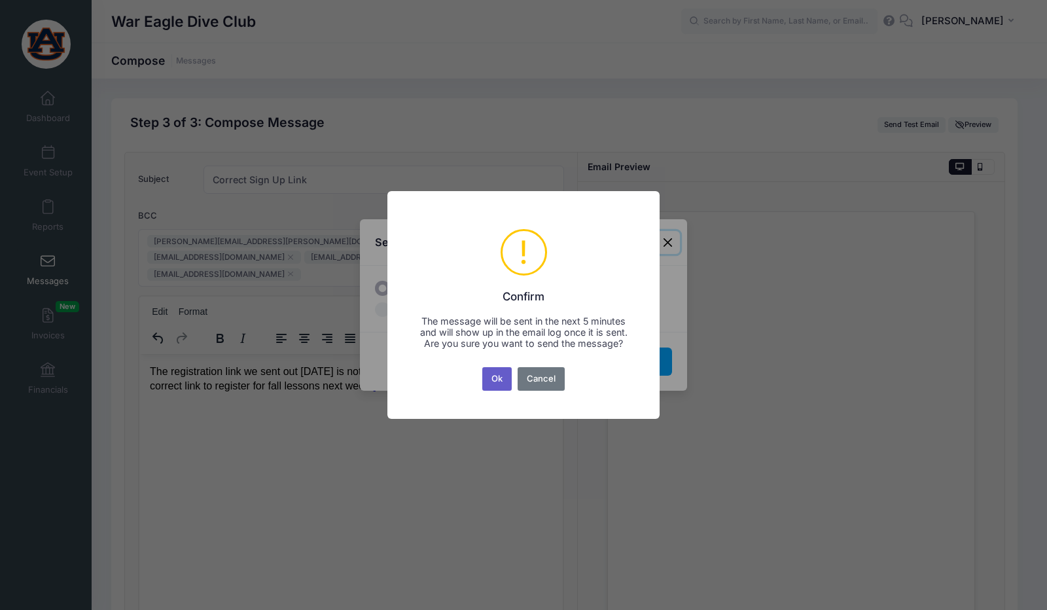
click at [504, 389] on button "Ok" at bounding box center [497, 379] width 30 height 24
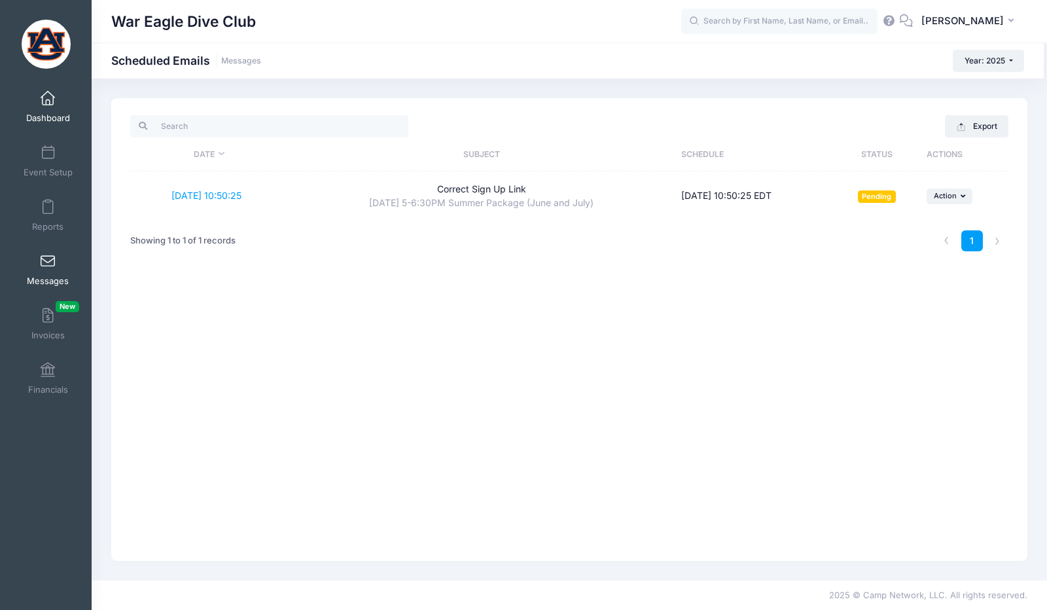
click at [45, 111] on link "Dashboard" at bounding box center [48, 107] width 62 height 46
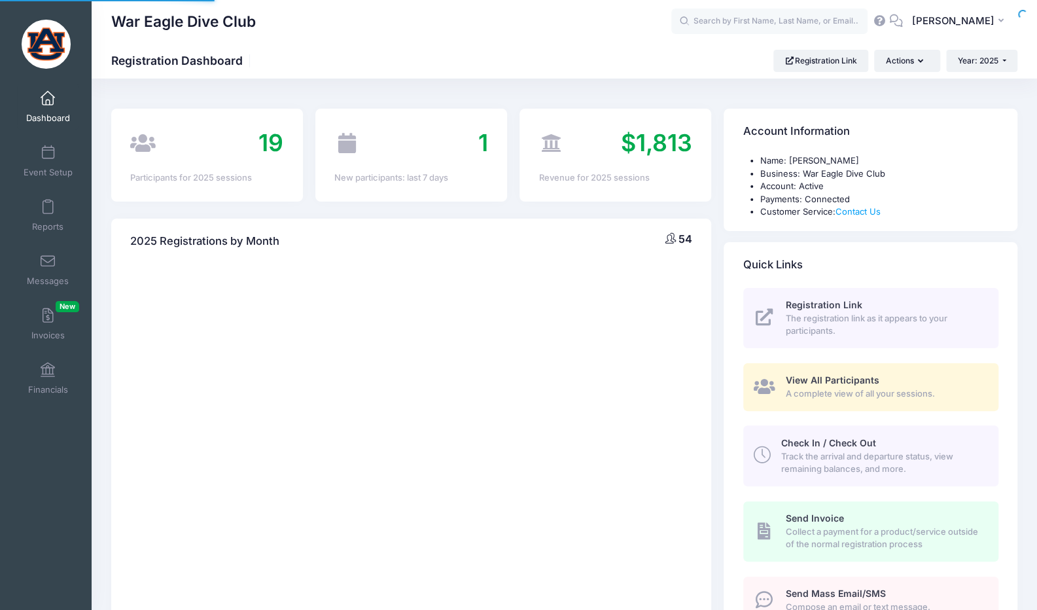
select select
